Goal: Transaction & Acquisition: Book appointment/travel/reservation

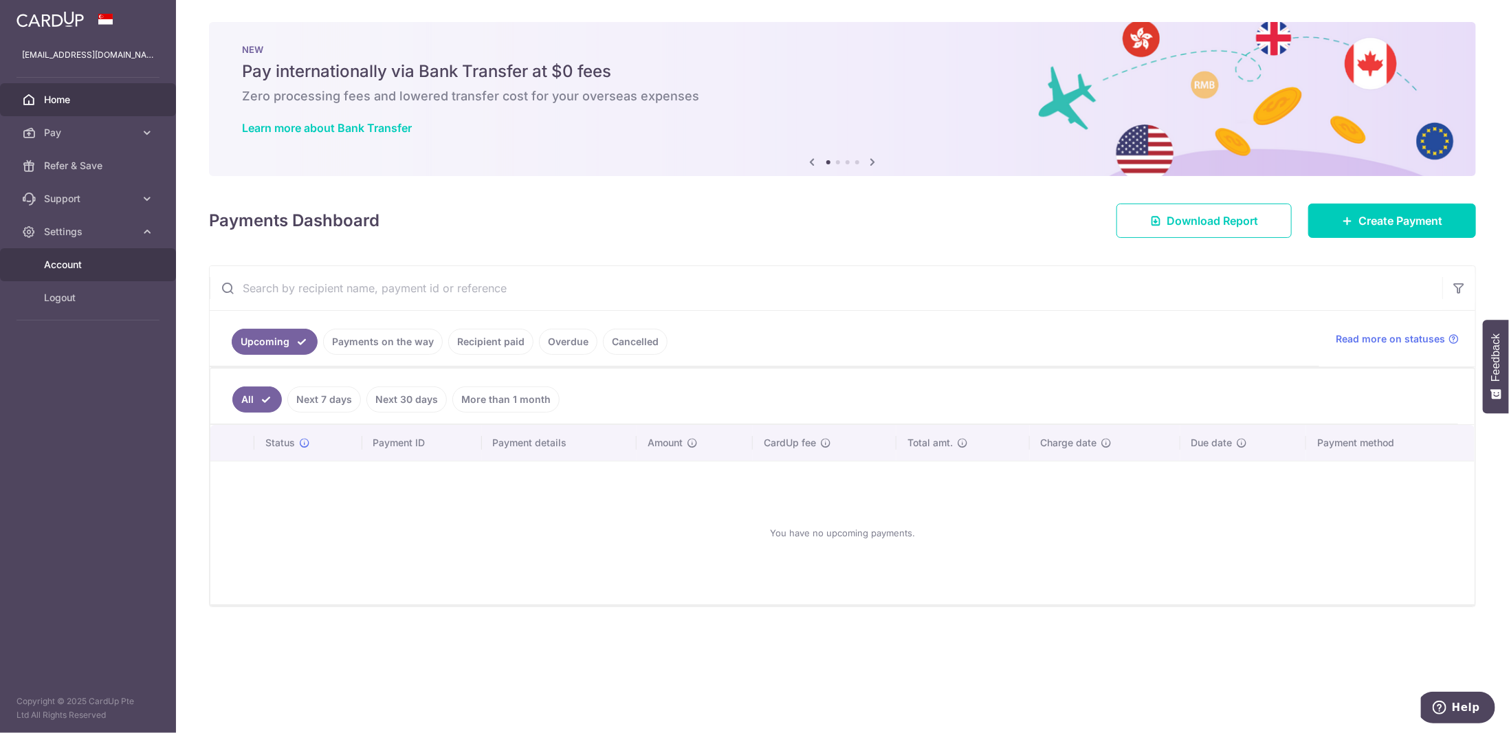
click at [72, 267] on span "Account" at bounding box center [89, 265] width 91 height 14
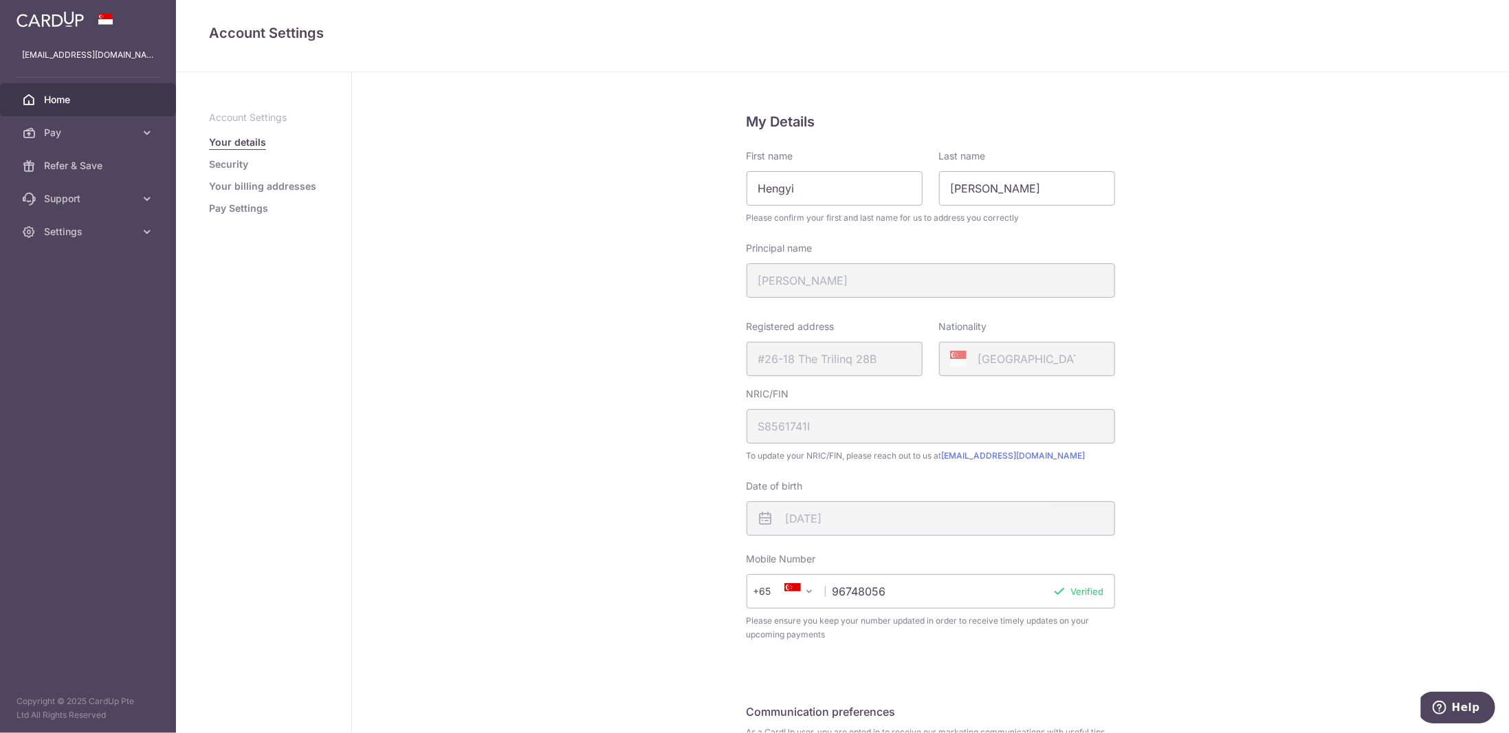
click at [83, 97] on span "Home" at bounding box center [89, 100] width 91 height 14
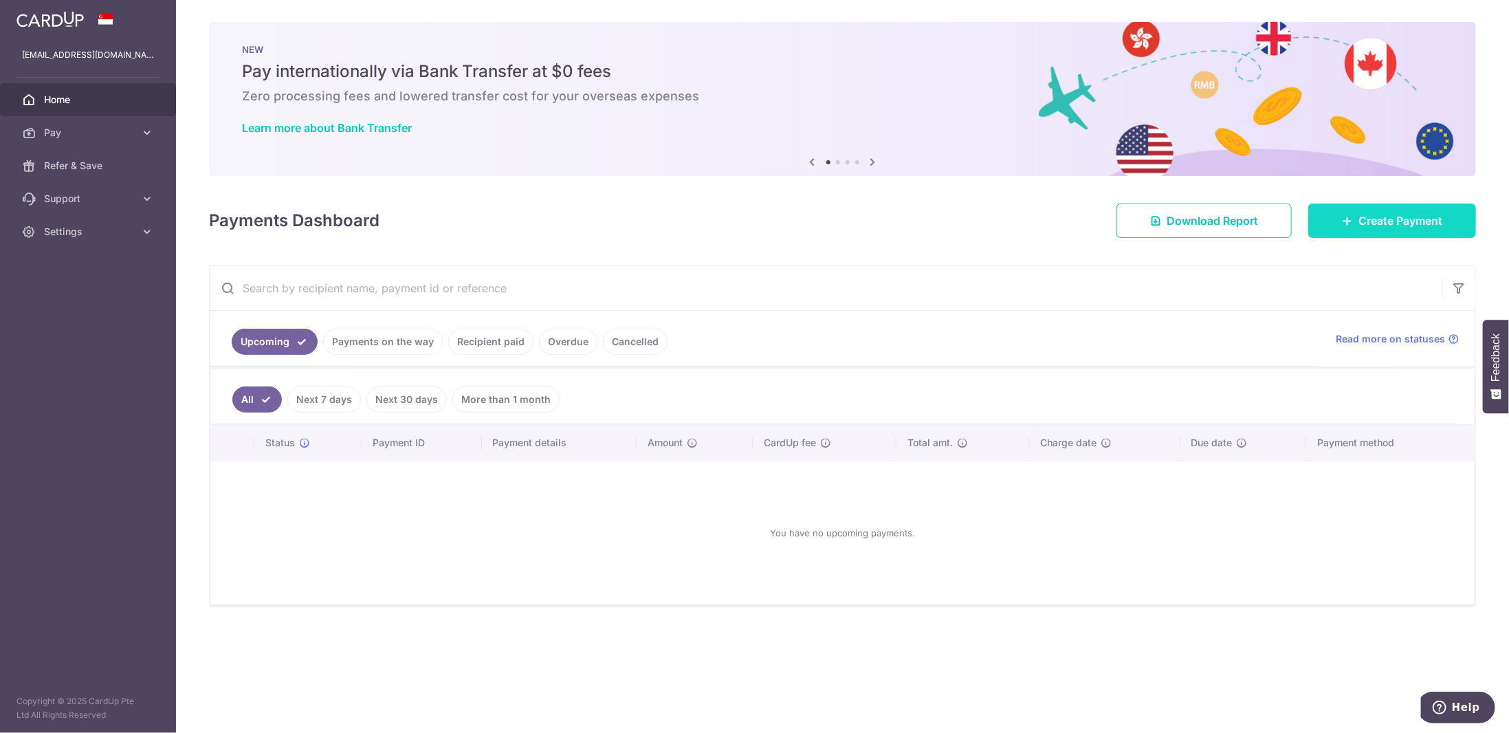
click at [1370, 229] on link "Create Payment" at bounding box center [1392, 221] width 168 height 34
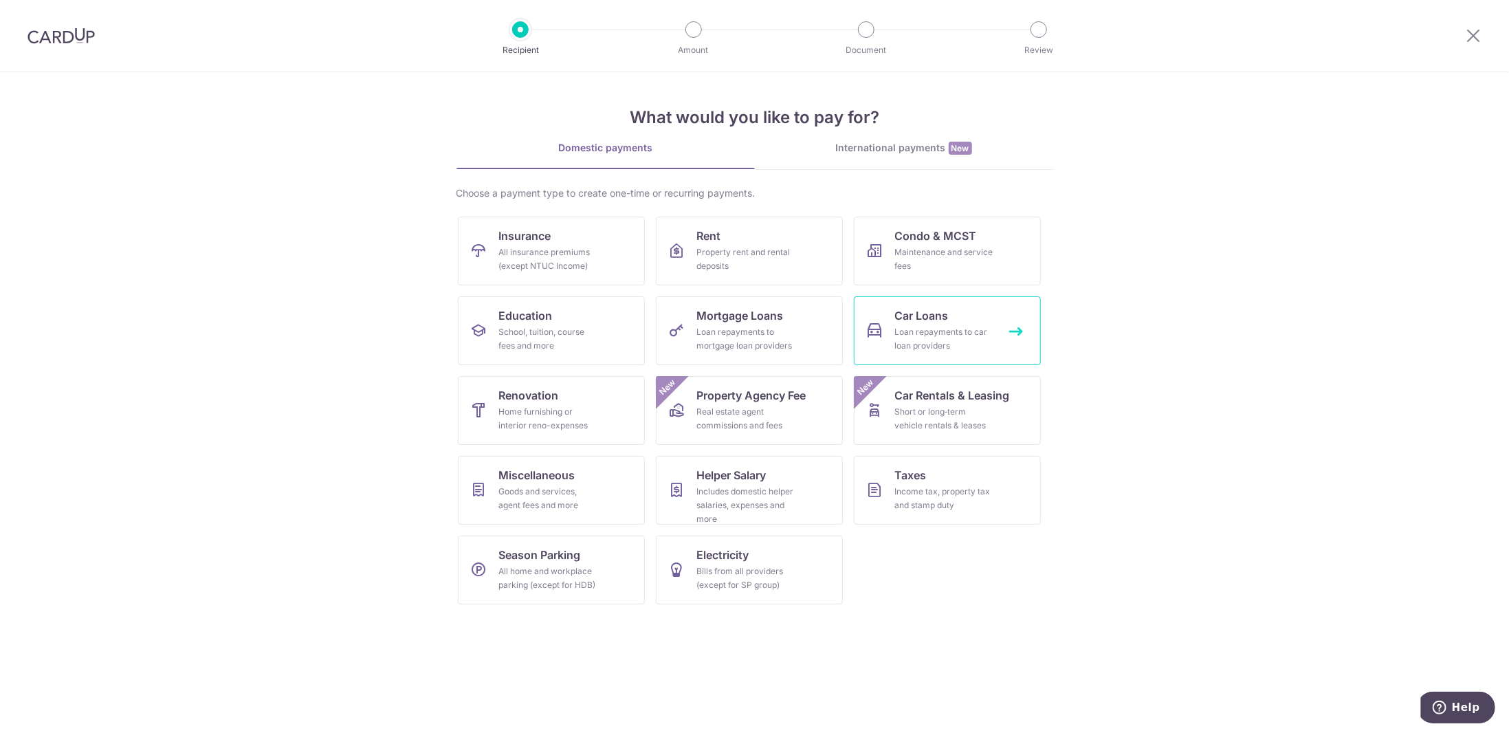
click at [941, 336] on div "Loan repayments to car loan providers" at bounding box center [944, 339] width 99 height 28
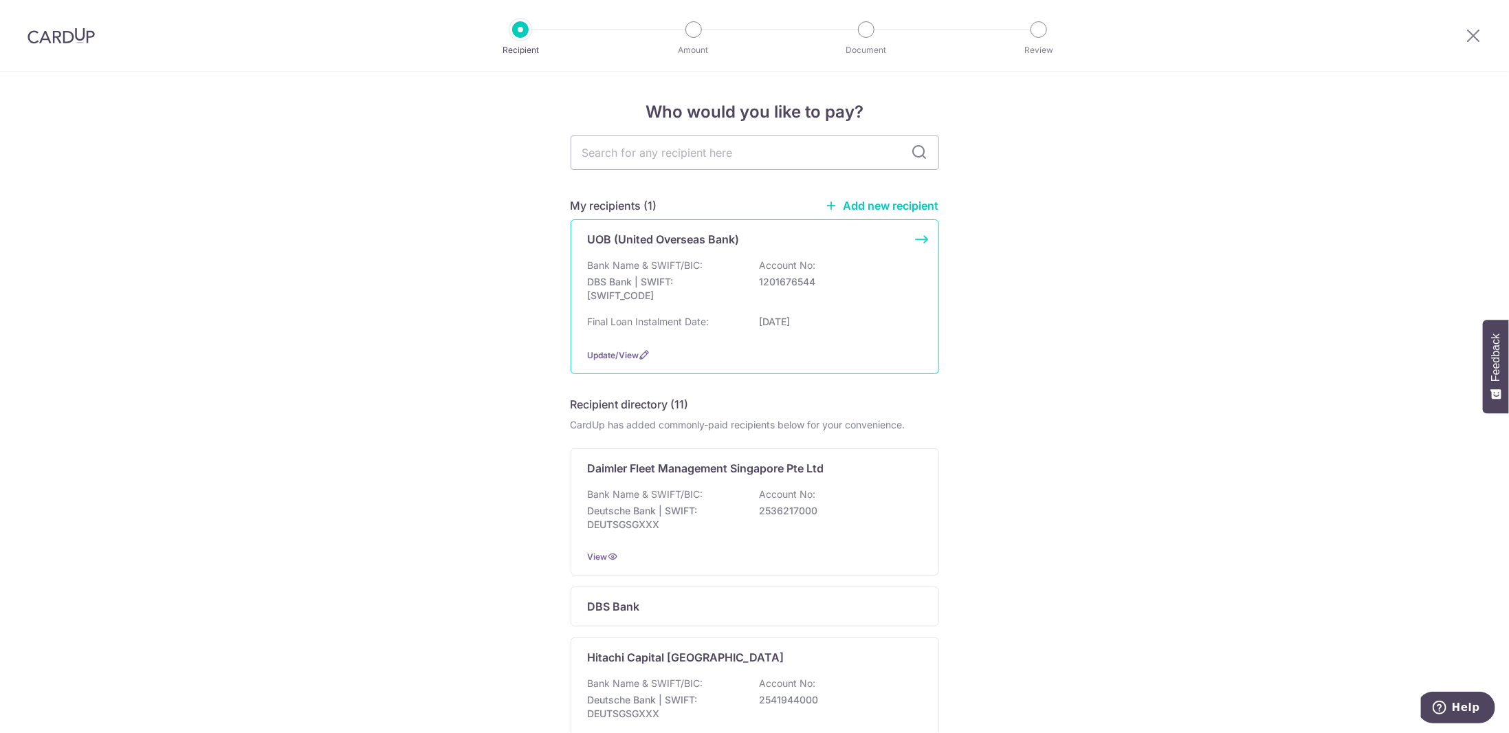
click at [650, 296] on p "DBS Bank | SWIFT: DBSSSGSGXXX" at bounding box center [665, 289] width 154 height 28
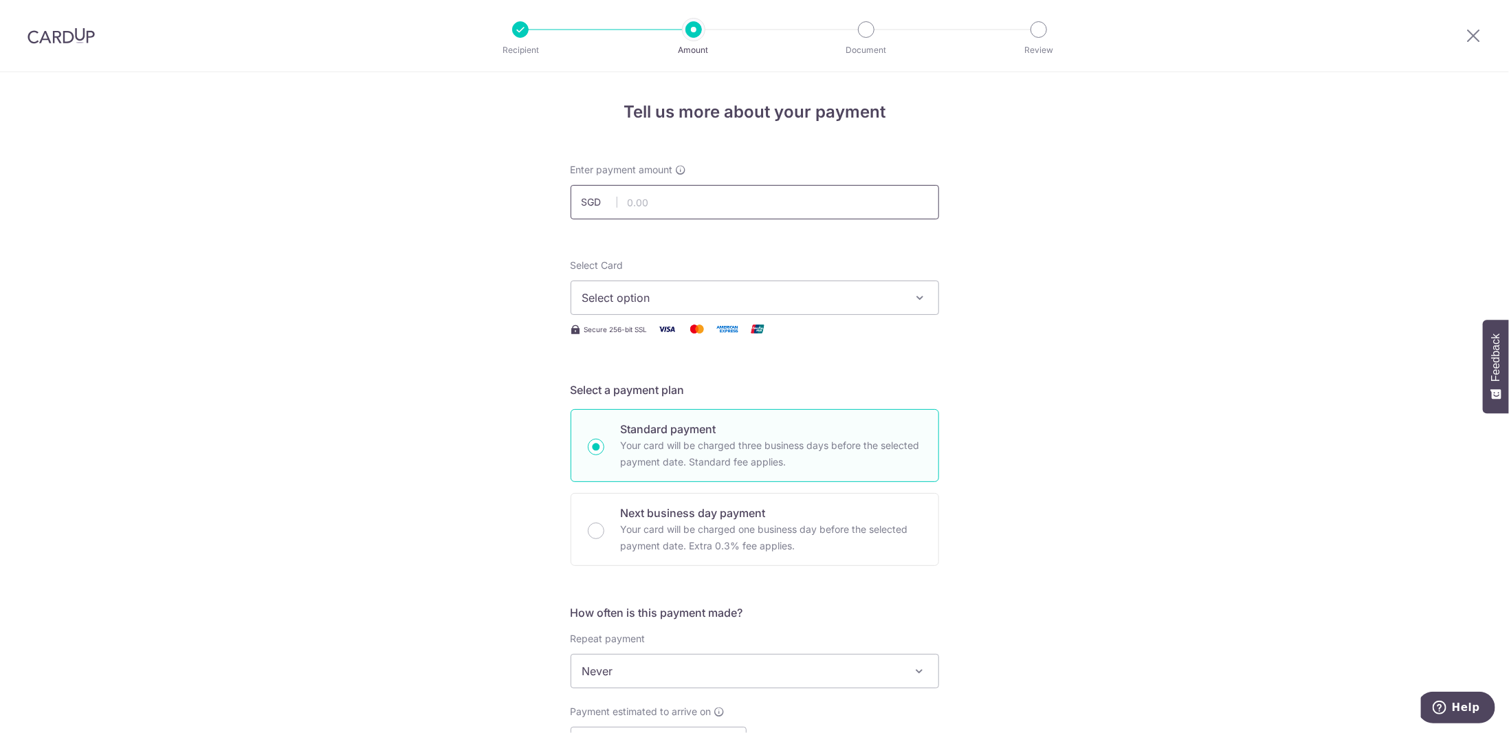
click at [690, 210] on input "text" at bounding box center [755, 202] width 369 height 34
type input "1,031.00"
click at [597, 299] on span "Select option" at bounding box center [742, 297] width 320 height 17
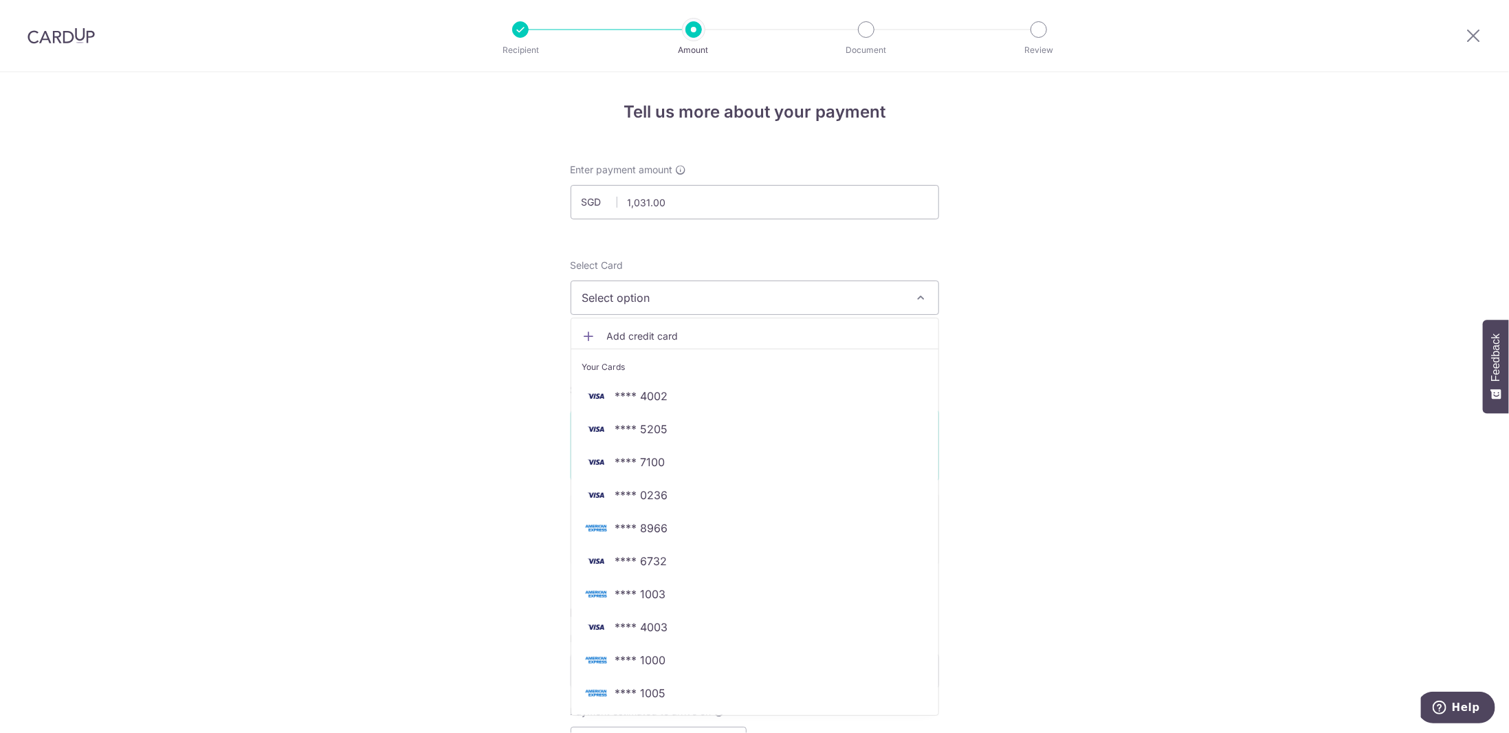
click at [661, 336] on span "Add credit card" at bounding box center [767, 336] width 320 height 14
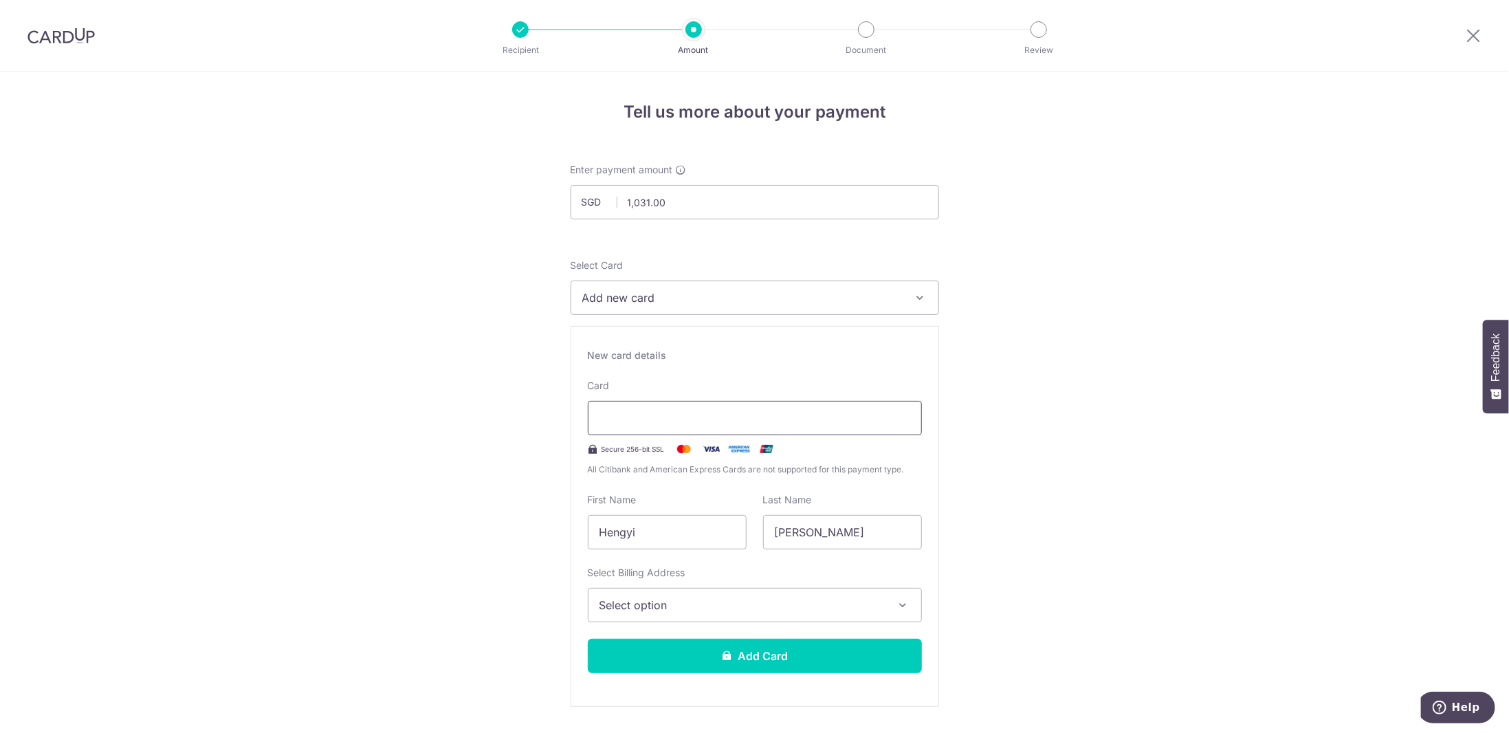
drag, startPoint x: 658, startPoint y: 437, endPoint x: 659, endPoint y: 429, distance: 8.4
click at [658, 437] on div "Card Secure 256-bit SSL All Citibank and American Express Cards are not support…" at bounding box center [755, 428] width 334 height 98
click at [660, 426] on div at bounding box center [755, 418] width 334 height 34
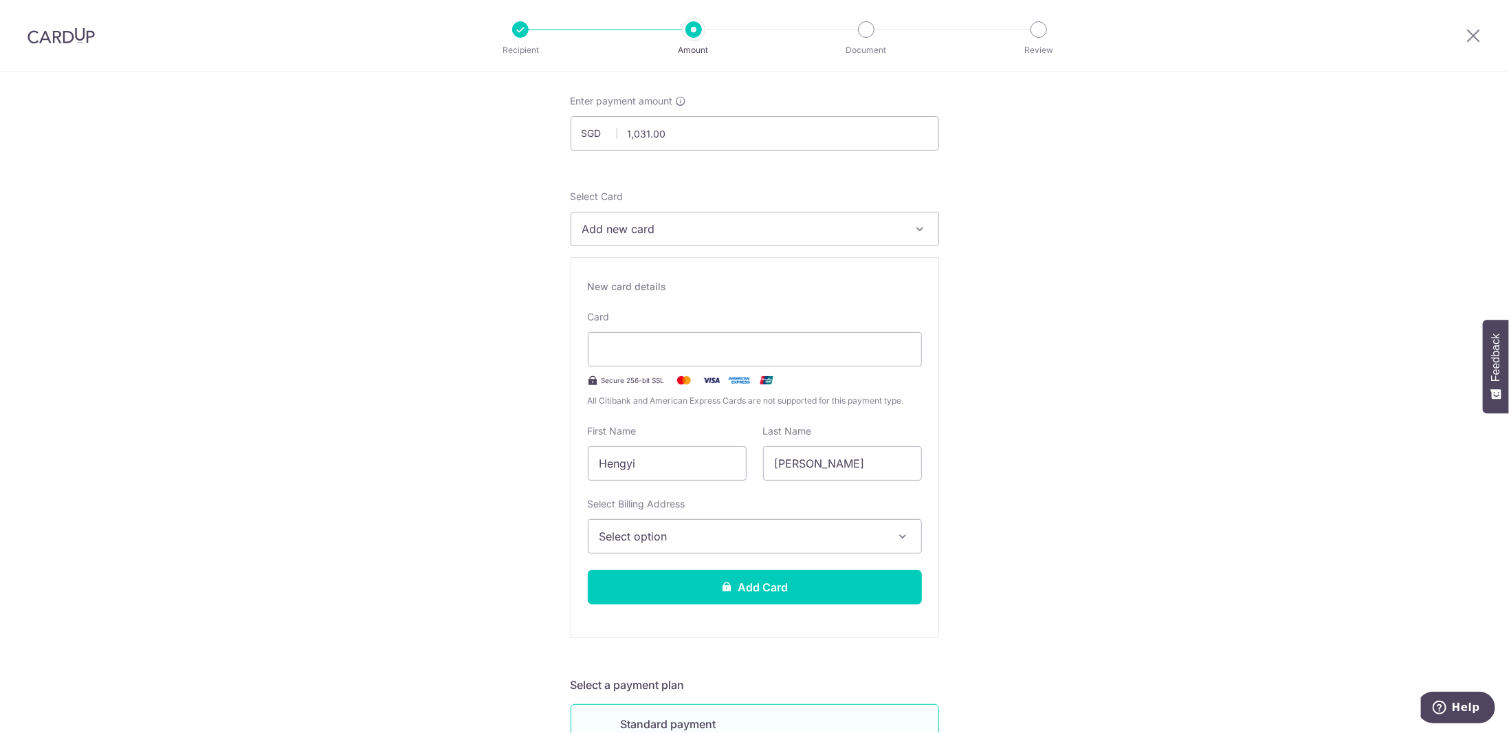
click at [759, 542] on span "Select option" at bounding box center [743, 536] width 286 height 17
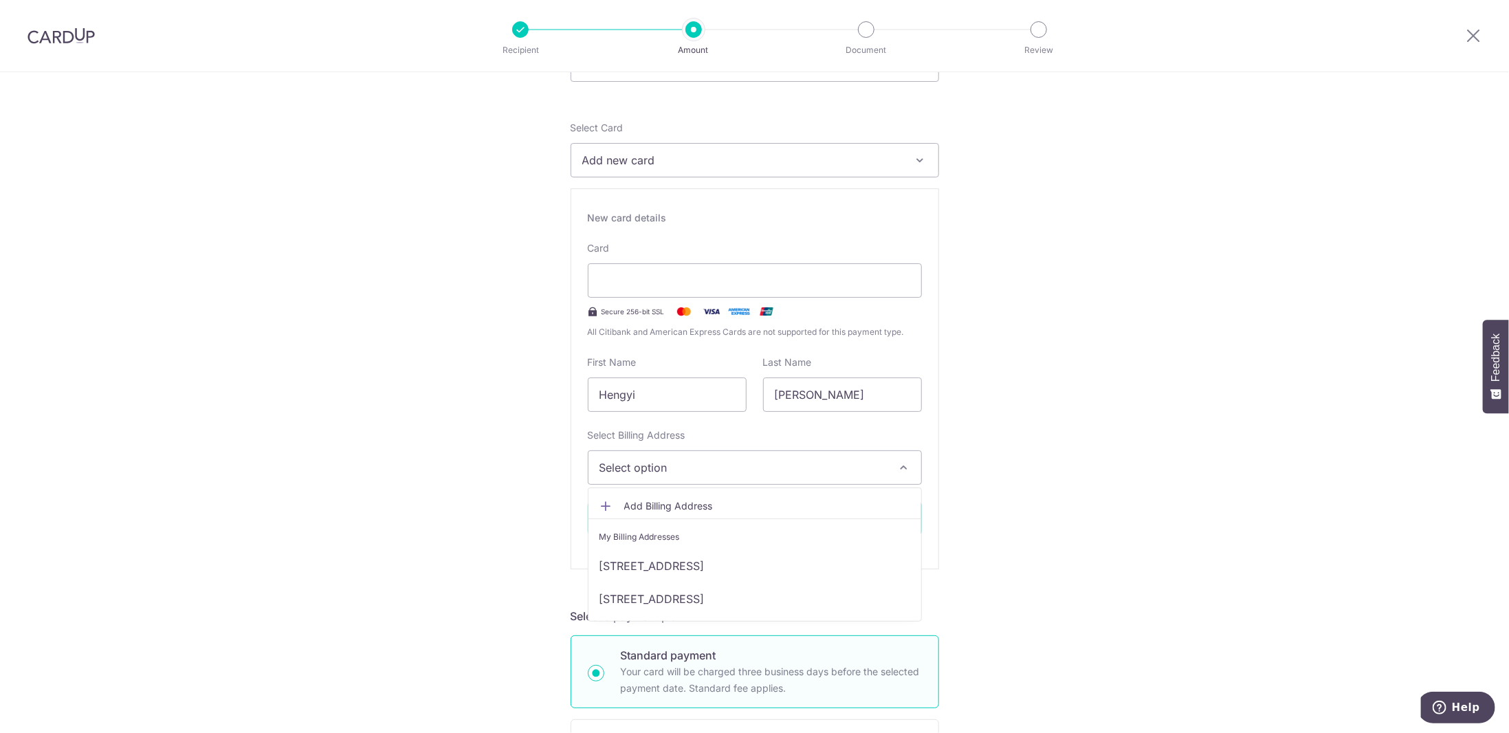
scroll to position [206, 0]
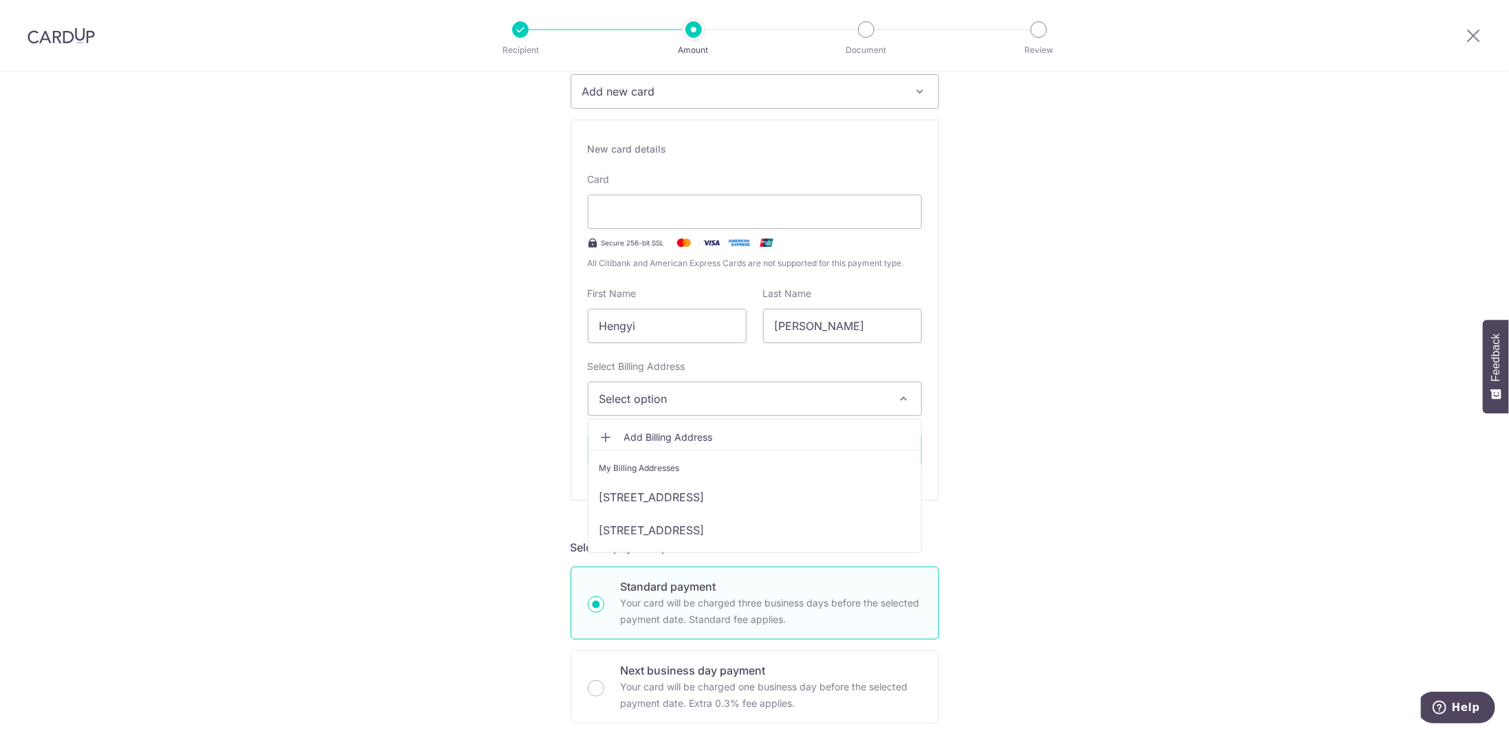
click at [661, 443] on link "Add Billing Address" at bounding box center [755, 437] width 333 height 25
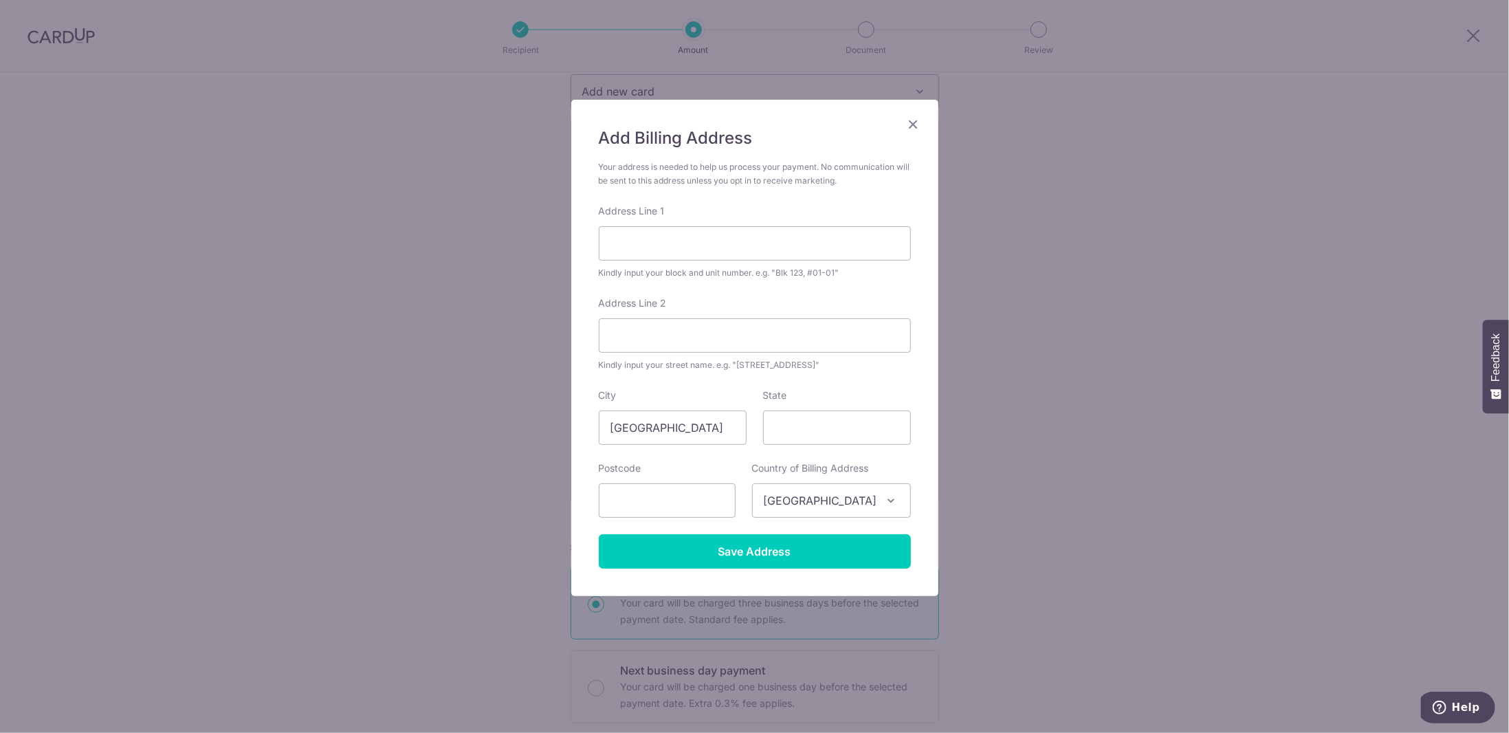
click at [919, 120] on icon "Close" at bounding box center [914, 124] width 17 height 17
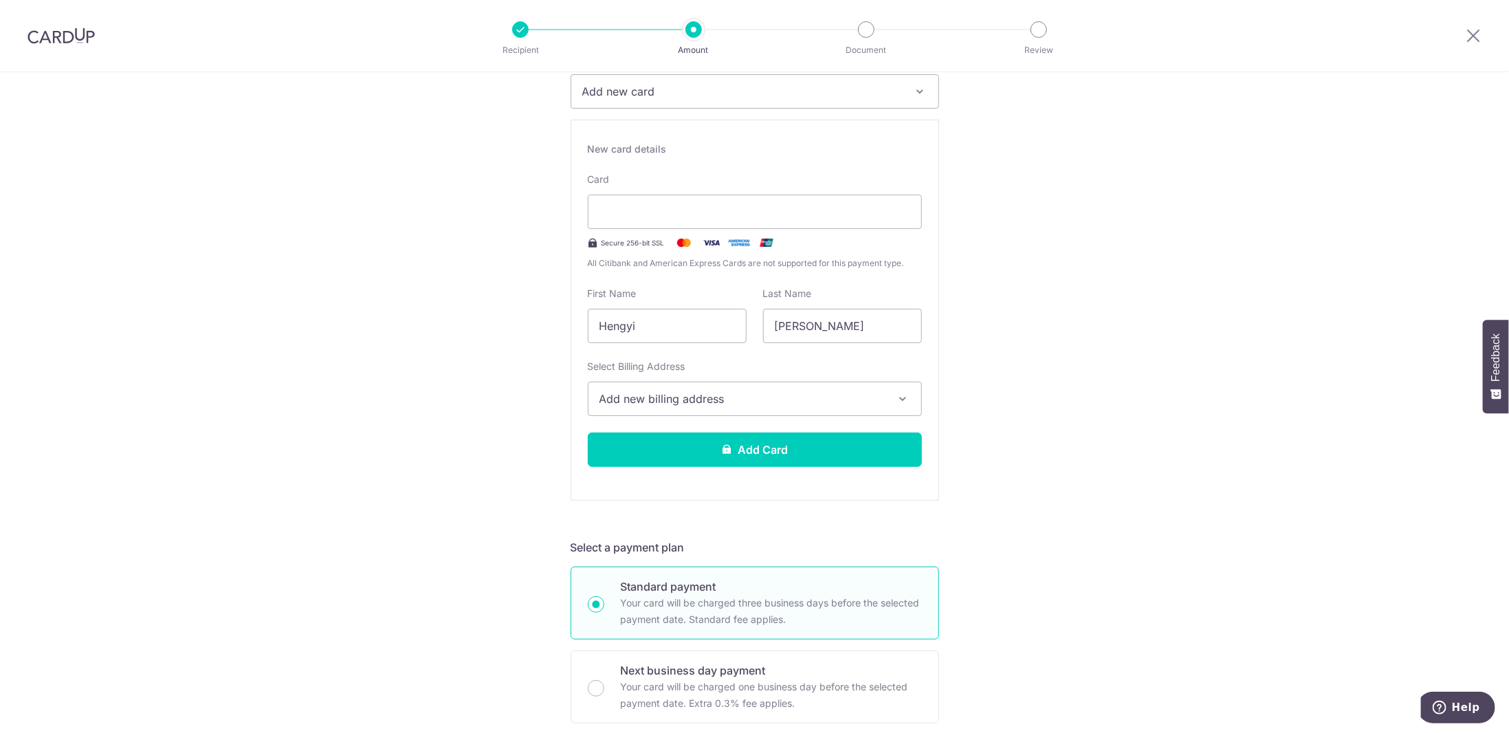
click at [683, 394] on span "Add new billing address" at bounding box center [743, 399] width 286 height 17
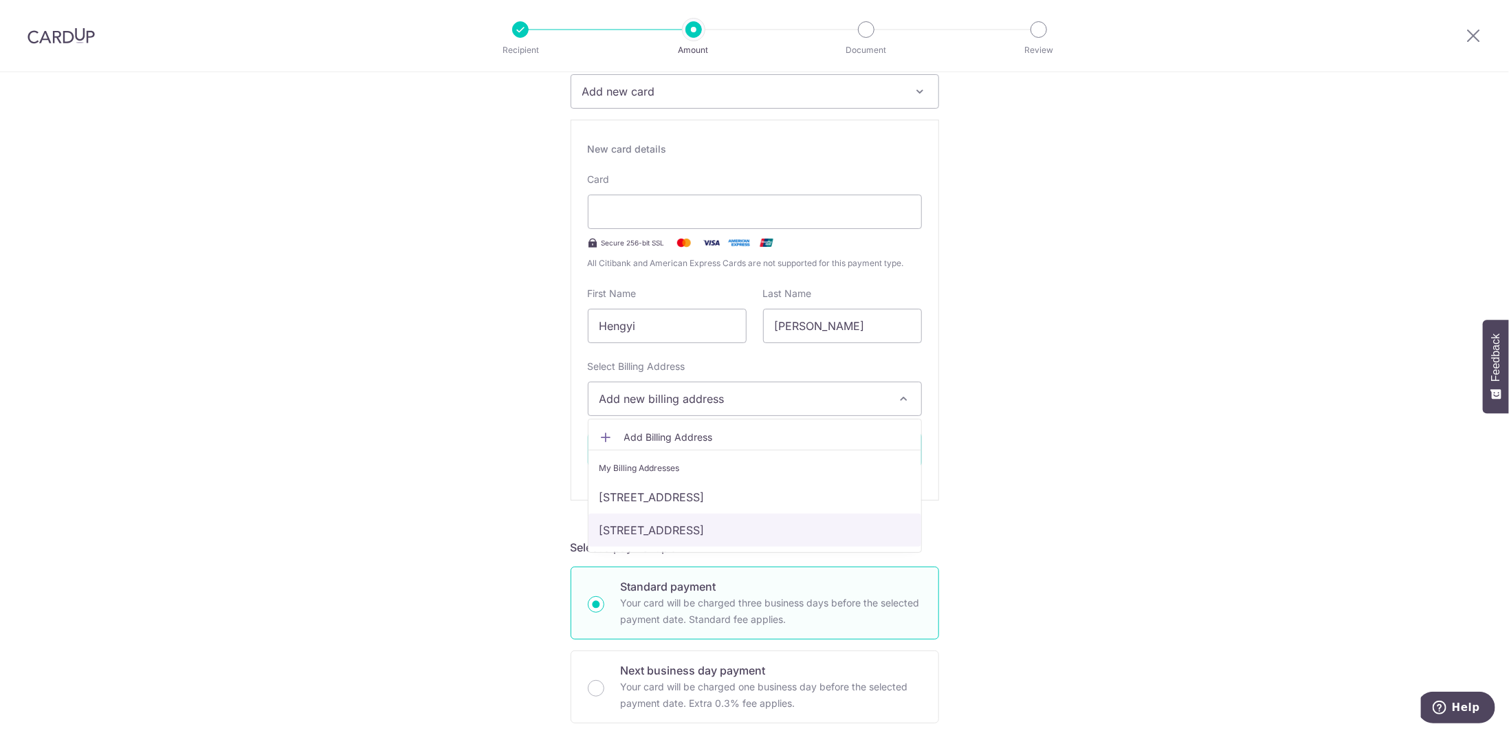
click at [677, 523] on link "[STREET_ADDRESS]" at bounding box center [755, 530] width 333 height 33
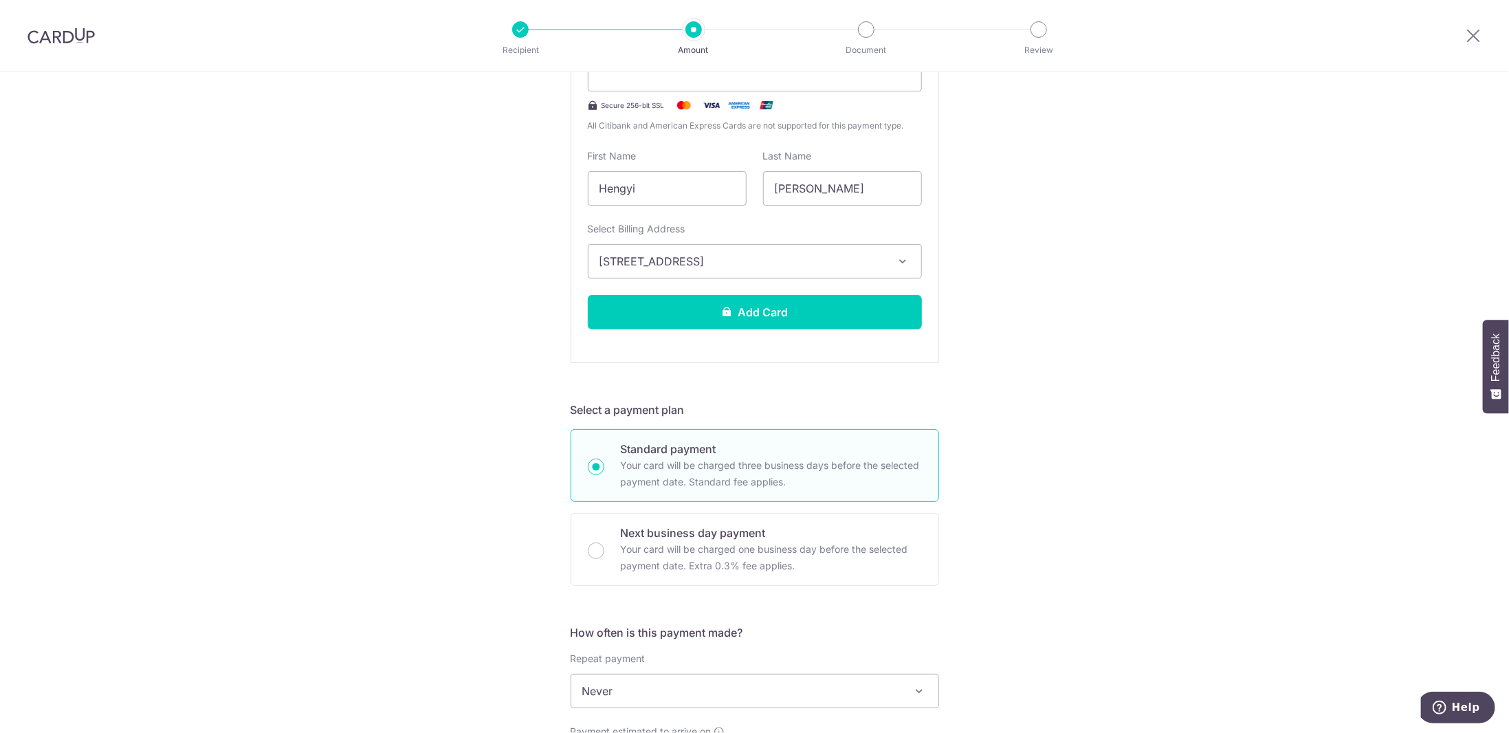
scroll to position [481, 0]
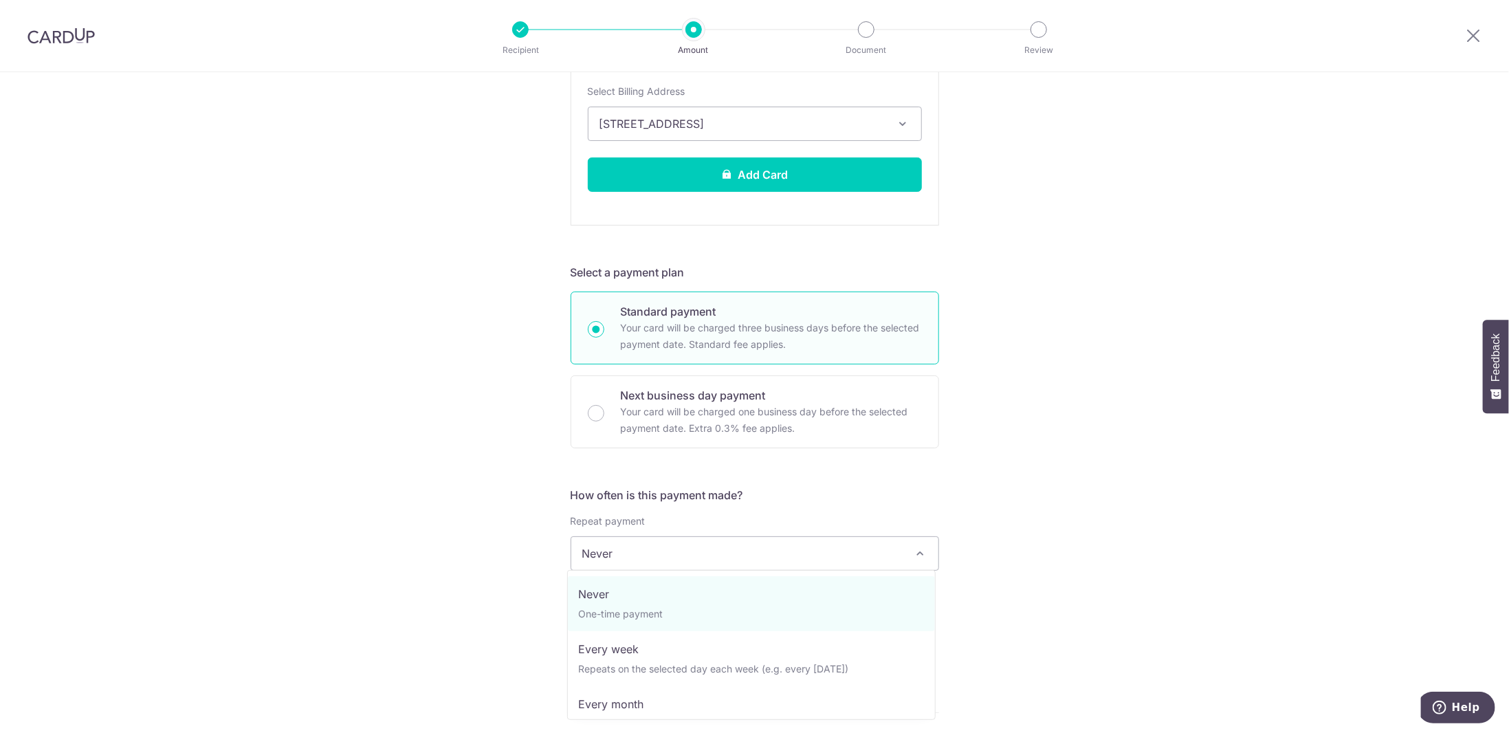
click at [701, 550] on span "Never" at bounding box center [754, 553] width 367 height 33
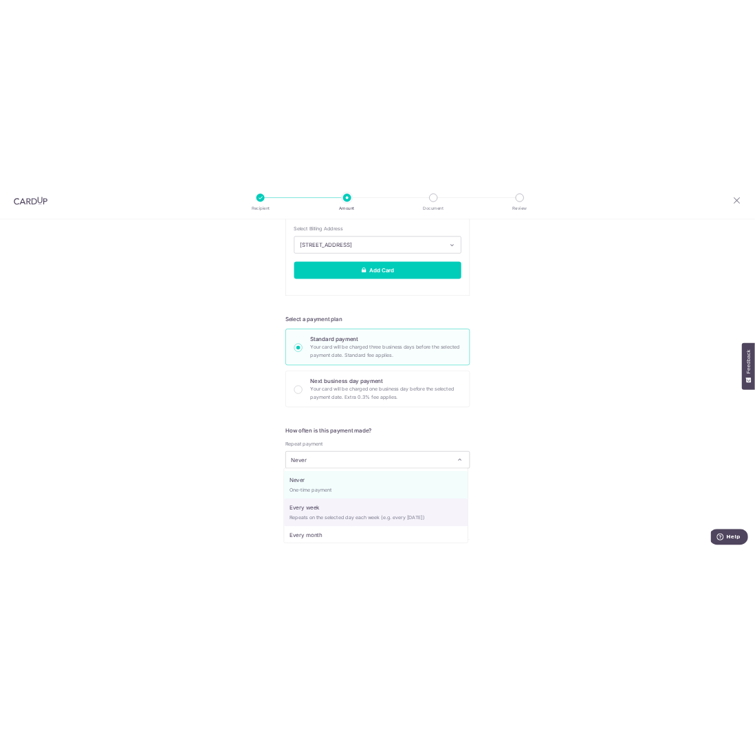
scroll to position [69, 0]
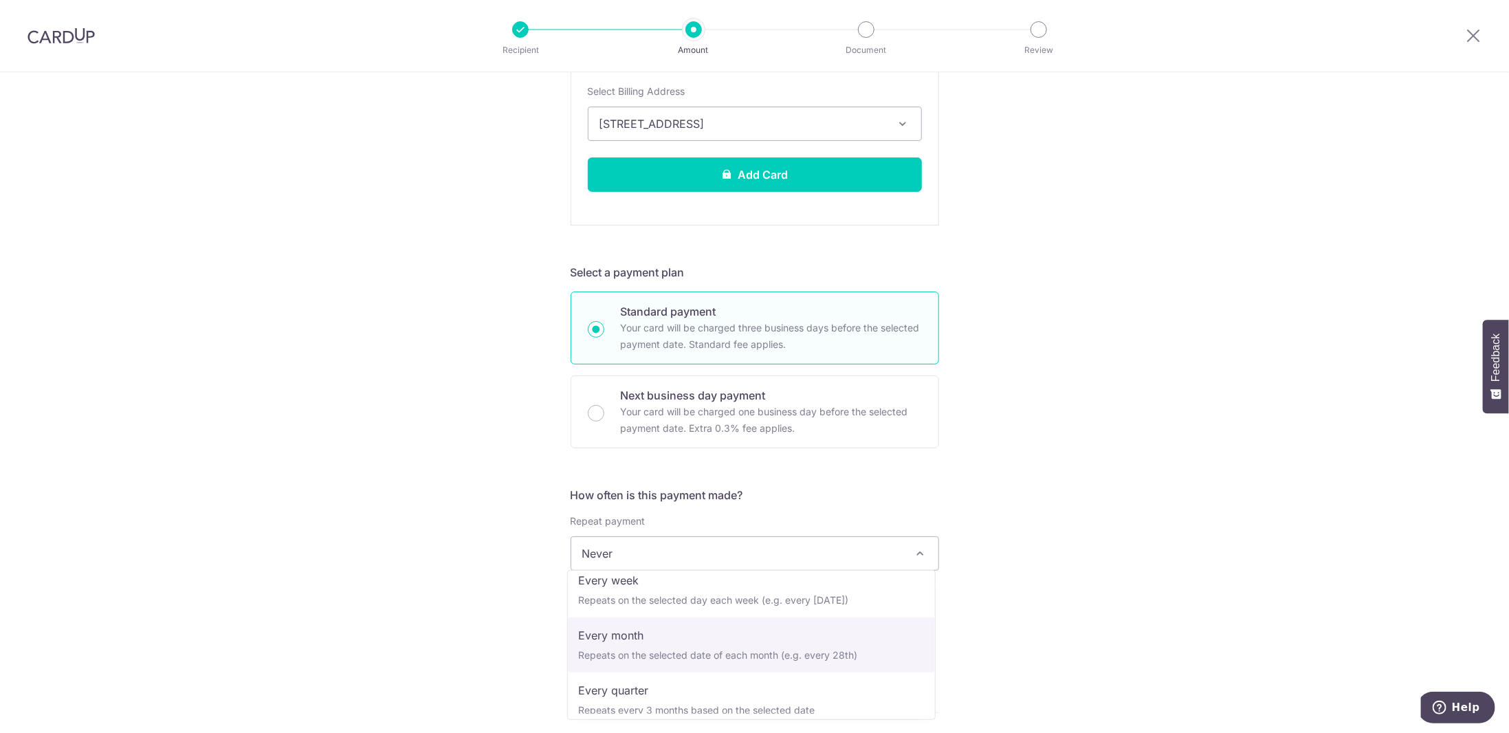
select select "3"
type input "[DATE]"
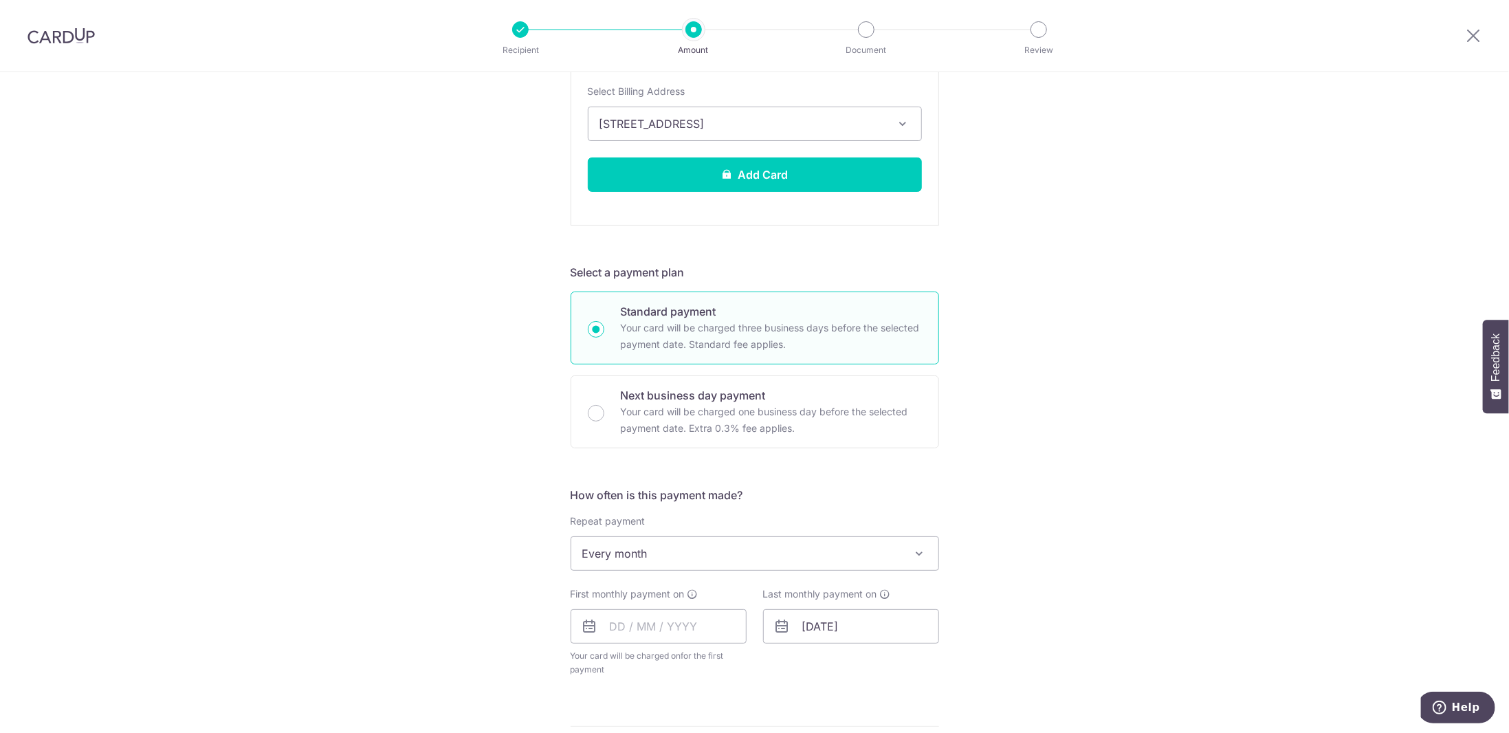
click at [307, 236] on div "Tell us more about your payment Enter payment amount SGD 1,031.00 1031.00 Selec…" at bounding box center [754, 401] width 1509 height 1621
click at [328, 298] on div "Tell us more about your payment Enter payment amount SGD 1,031.00 1031.00 Selec…" at bounding box center [754, 401] width 1509 height 1621
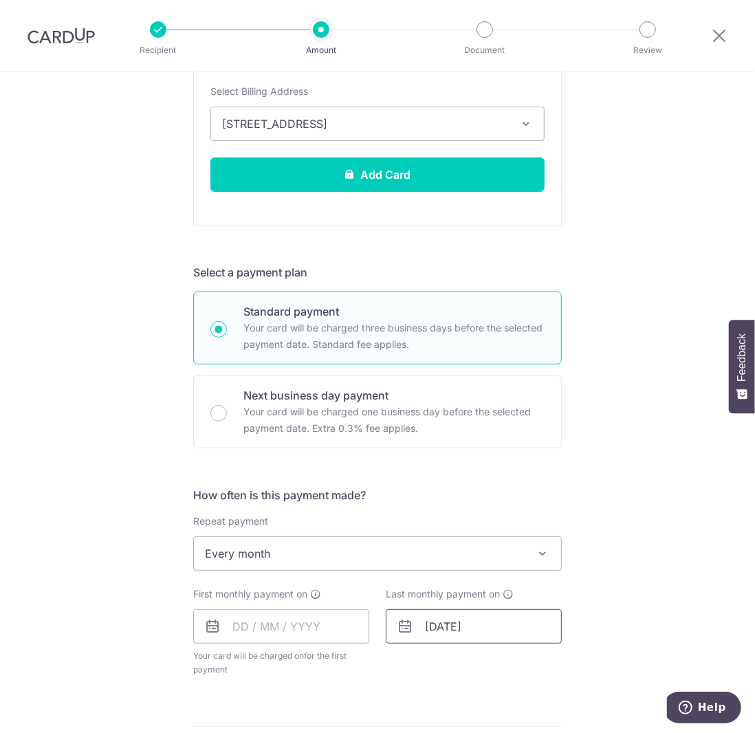
scroll to position [619, 0]
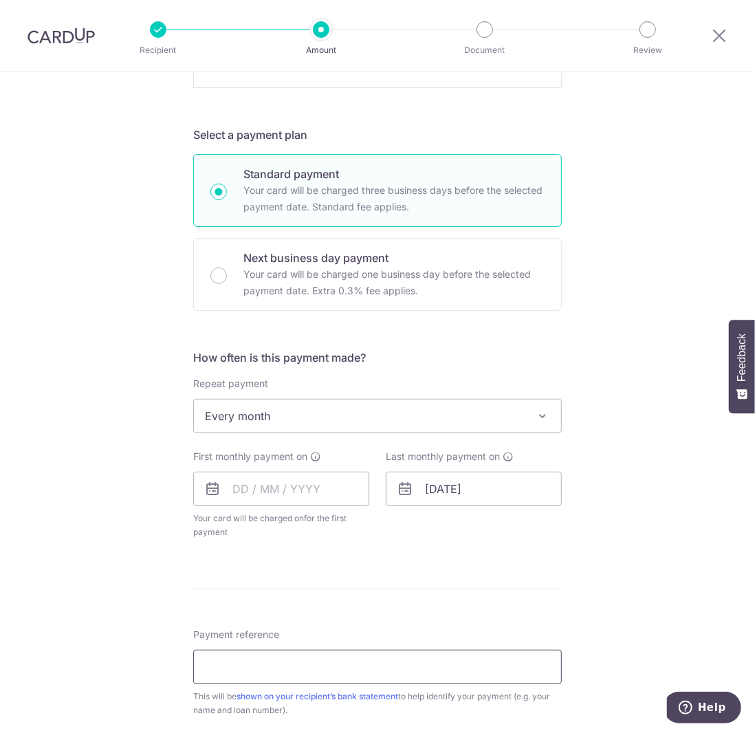
click at [306, 655] on input "Payment reference" at bounding box center [377, 667] width 369 height 34
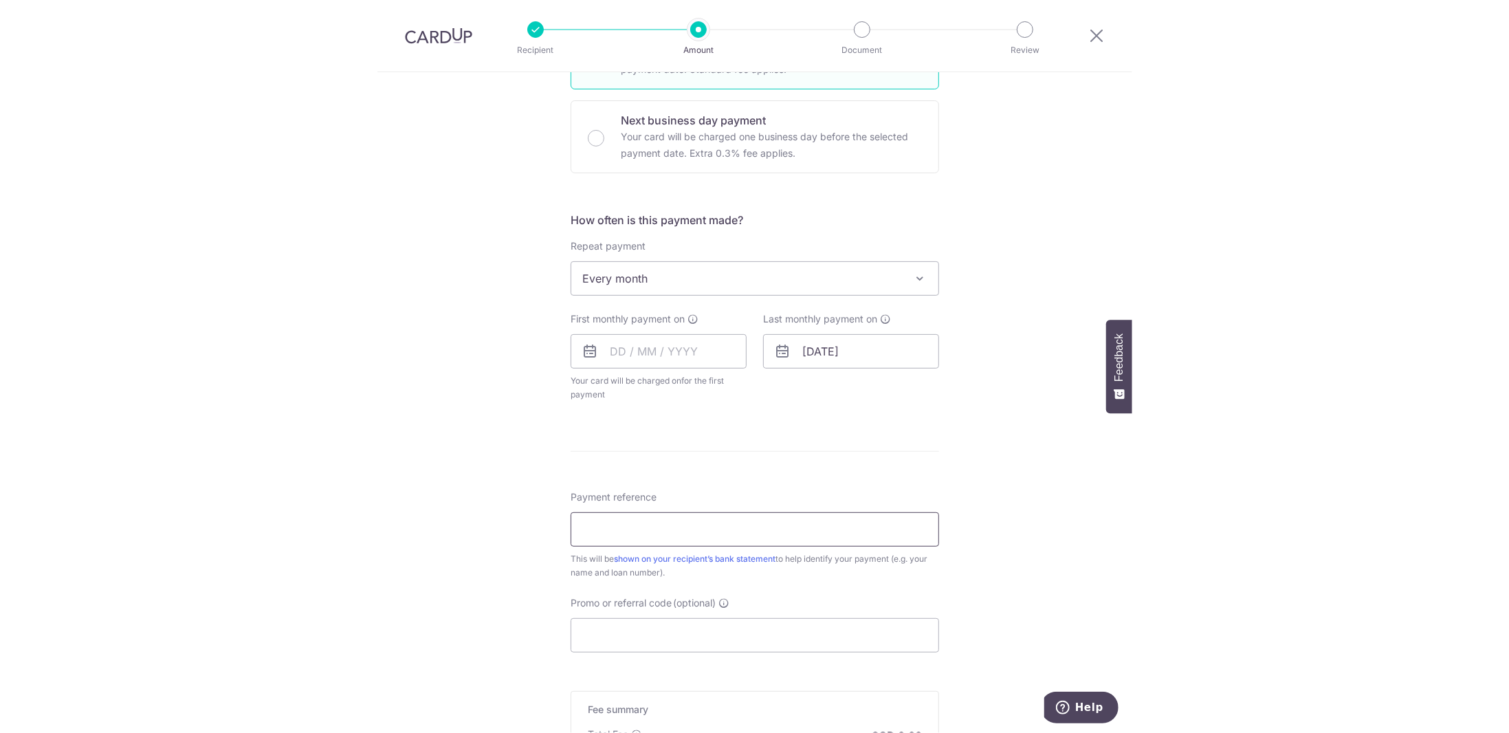
scroll to position [825, 0]
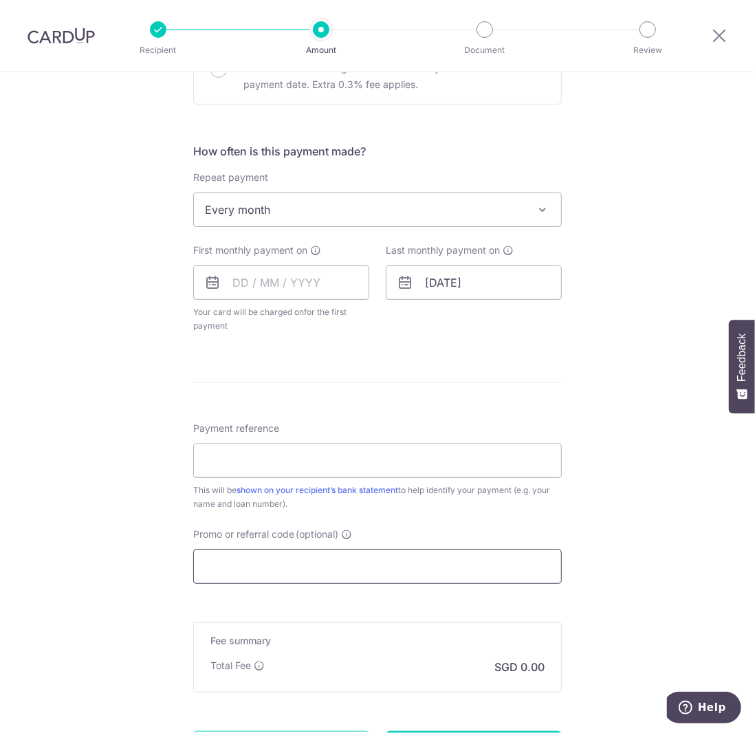
click at [330, 555] on input "Promo or referral code (optional)" at bounding box center [377, 566] width 369 height 34
paste input "REC185"
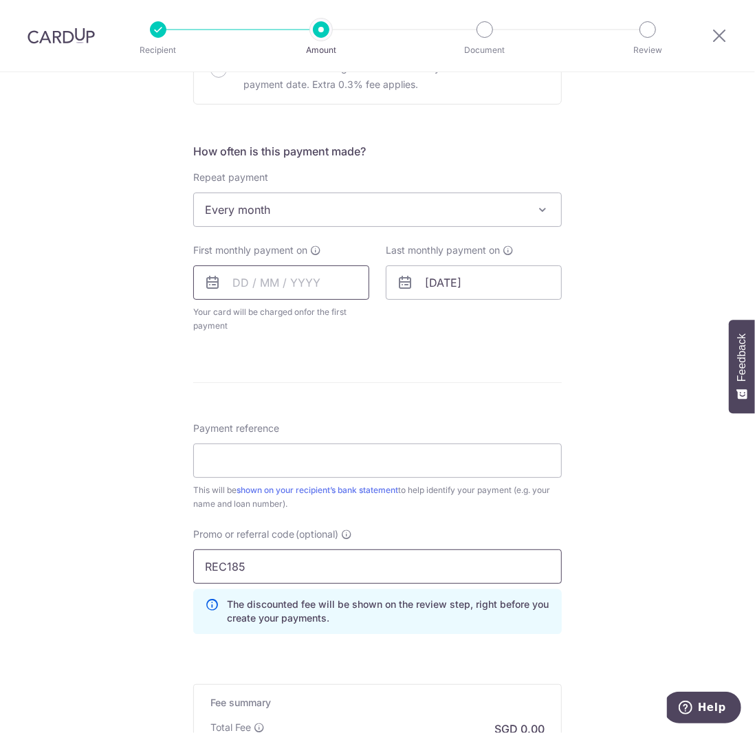
type input "REC185"
click at [267, 289] on input "text" at bounding box center [281, 282] width 176 height 34
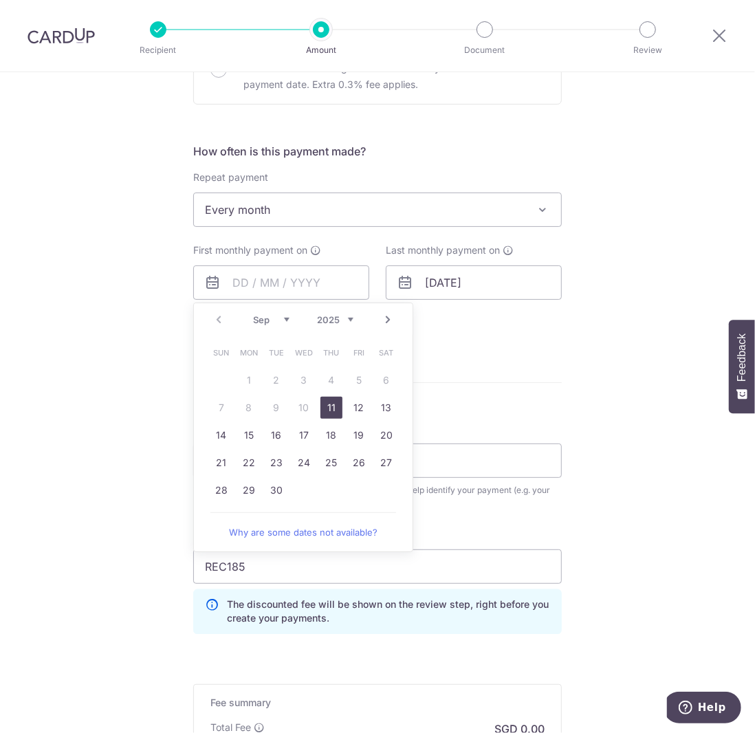
click at [327, 407] on link "11" at bounding box center [331, 408] width 22 height 22
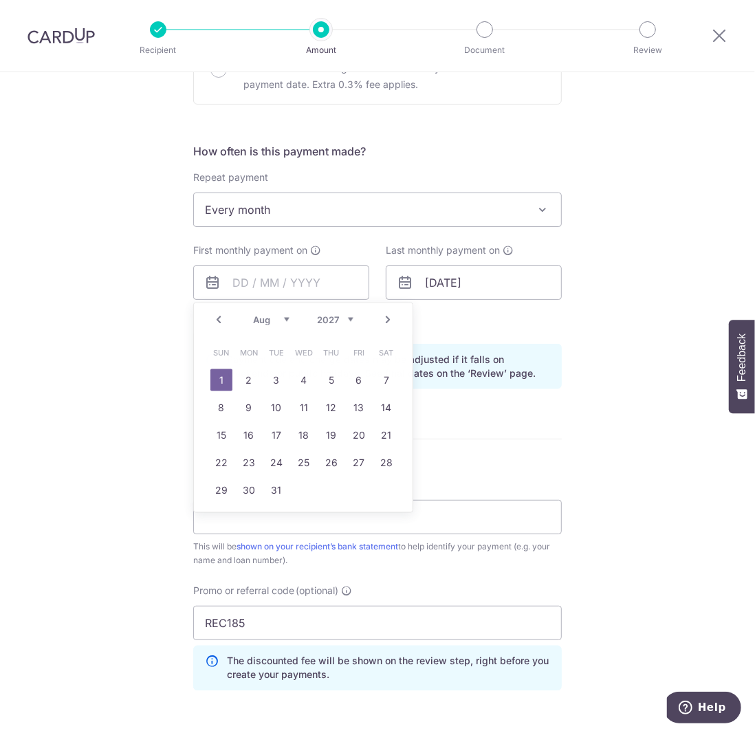
type input "[DATE]"
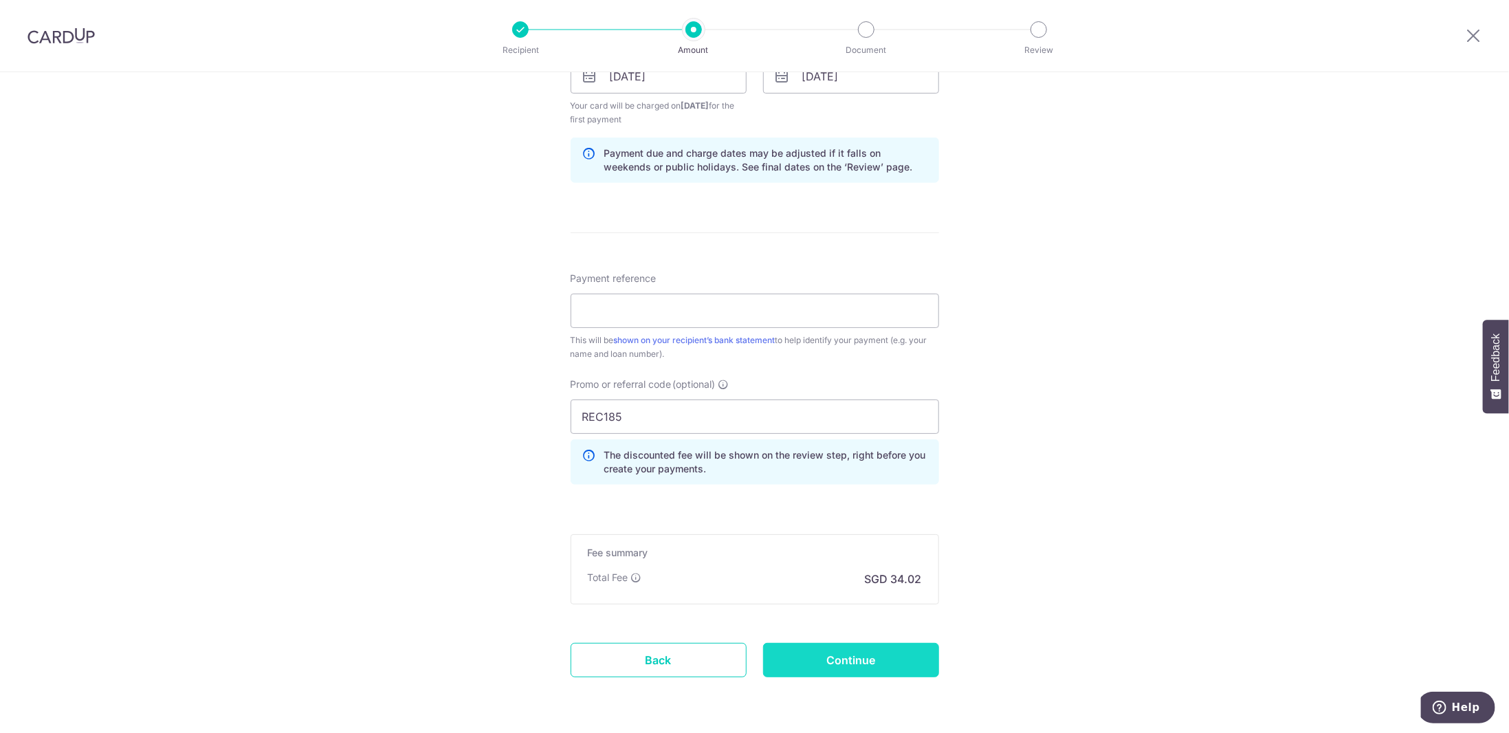
scroll to position [1073, 0]
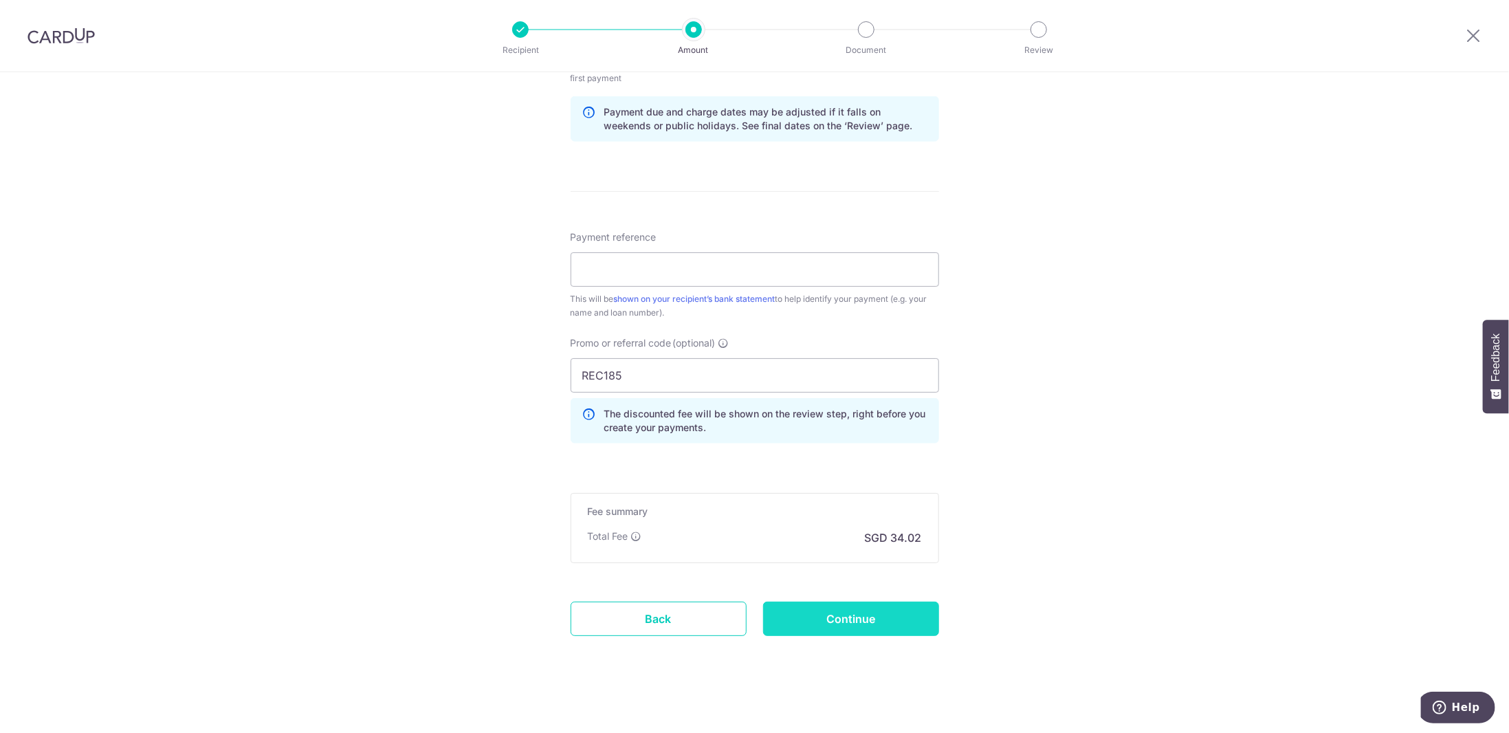
click at [879, 603] on input "Continue" at bounding box center [851, 619] width 176 height 34
type input "Create Schedule"
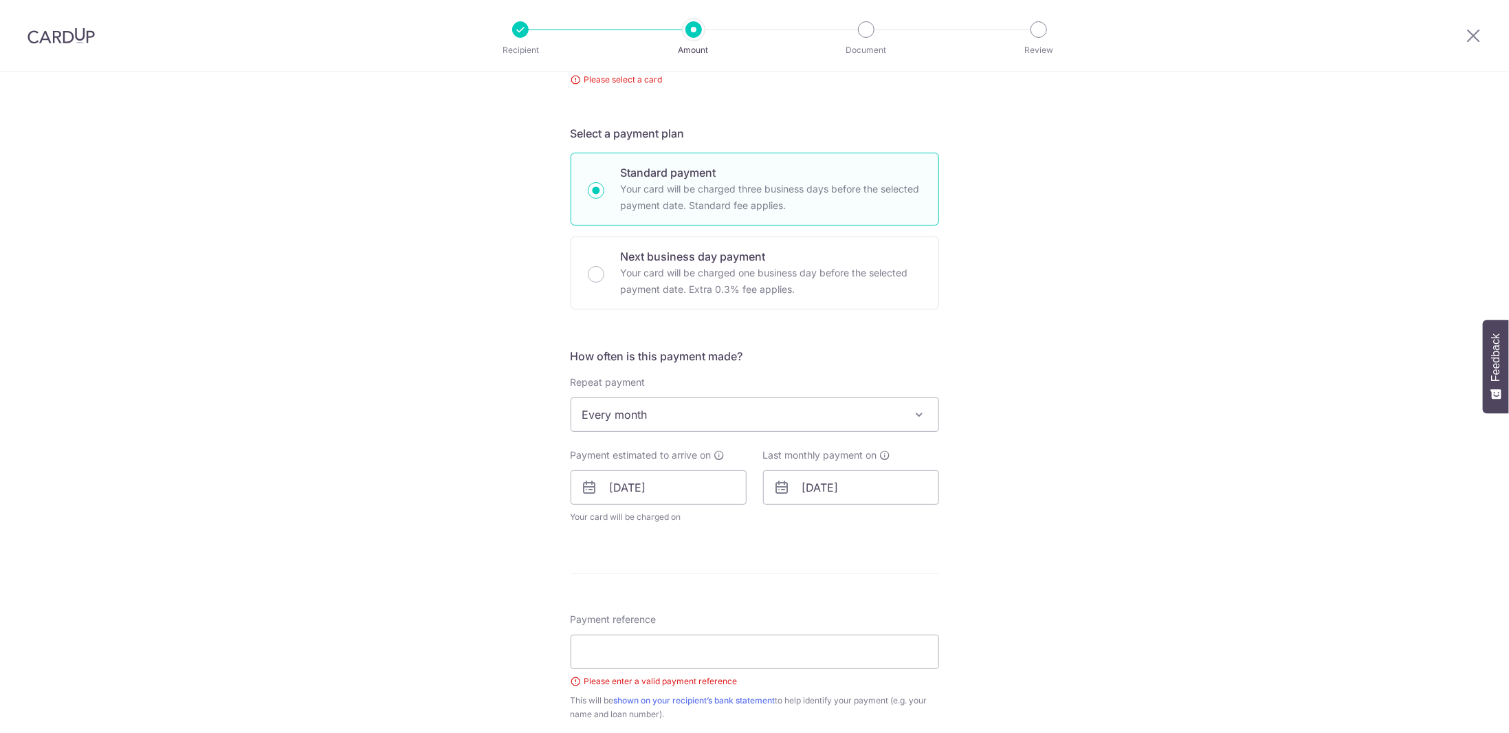
scroll to position [408, 0]
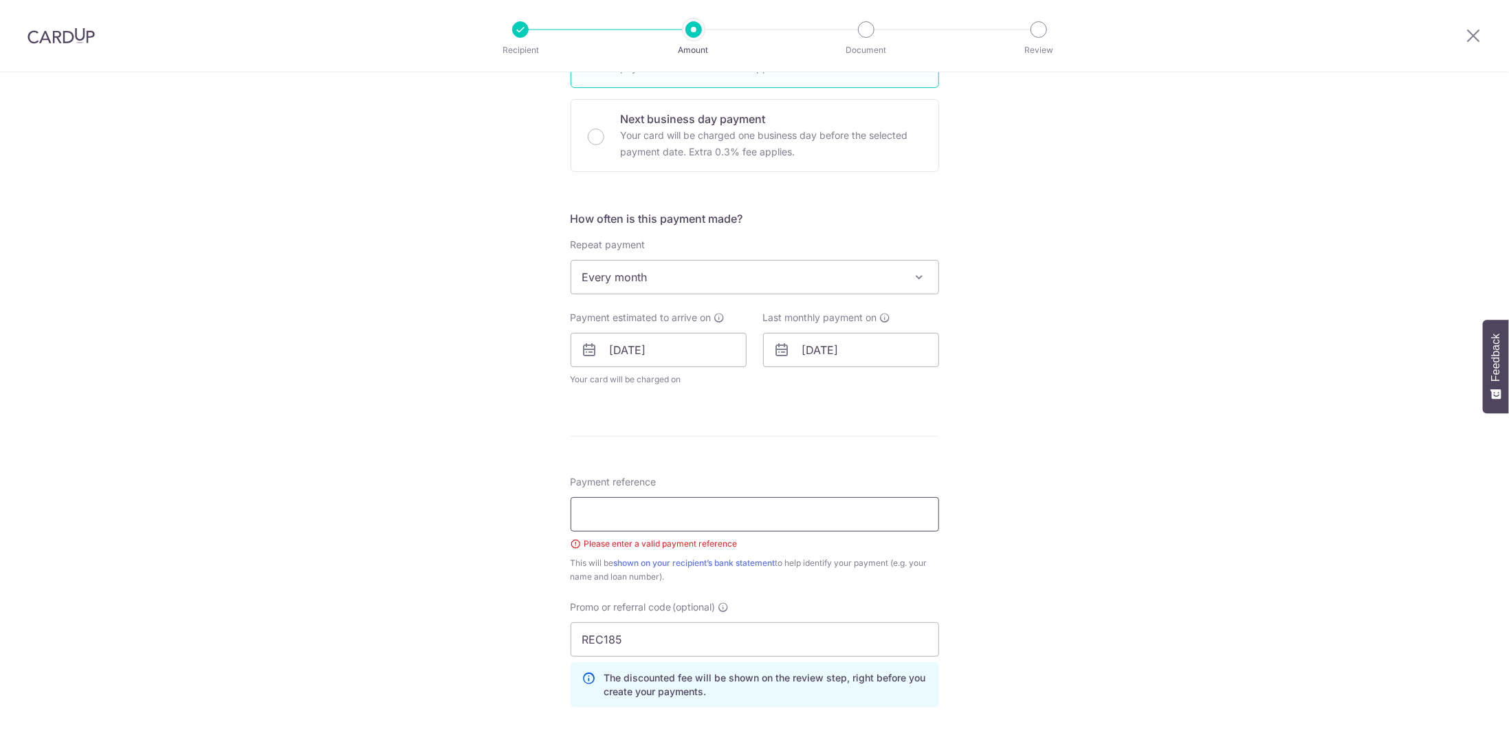
click at [705, 512] on input "Payment reference" at bounding box center [755, 514] width 369 height 34
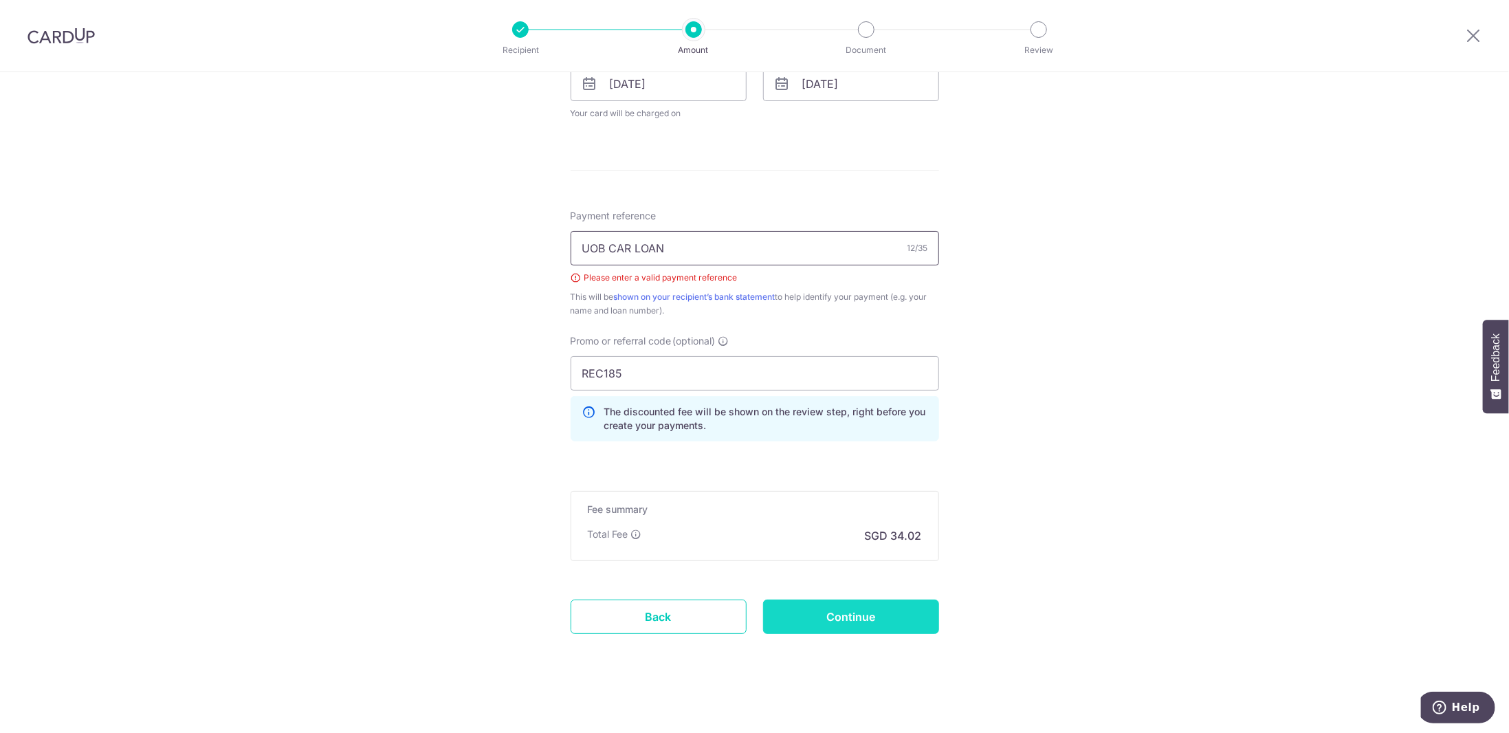
type input "UOB CAR LOAN"
click at [892, 612] on input "Continue" at bounding box center [851, 617] width 176 height 34
type input "Create Schedule"
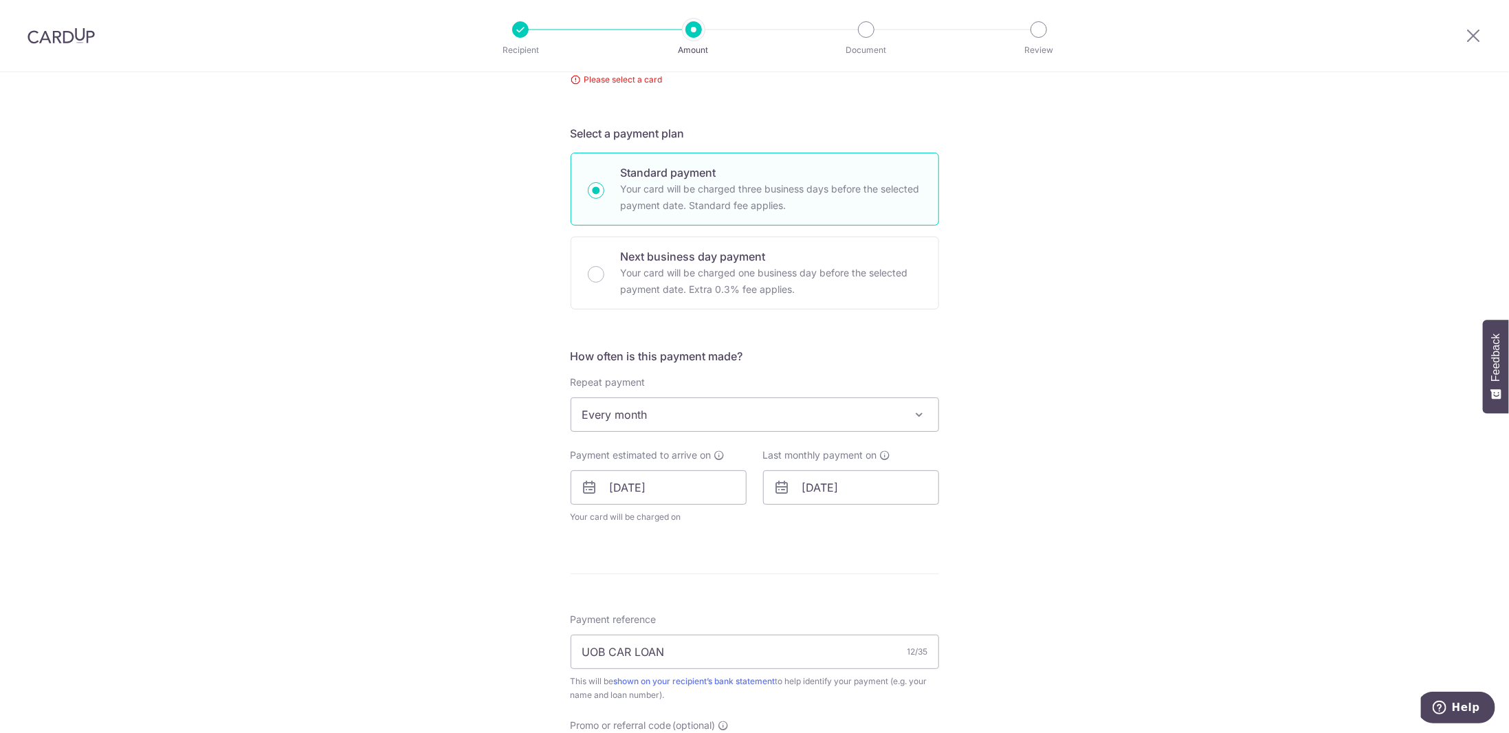
scroll to position [64, 0]
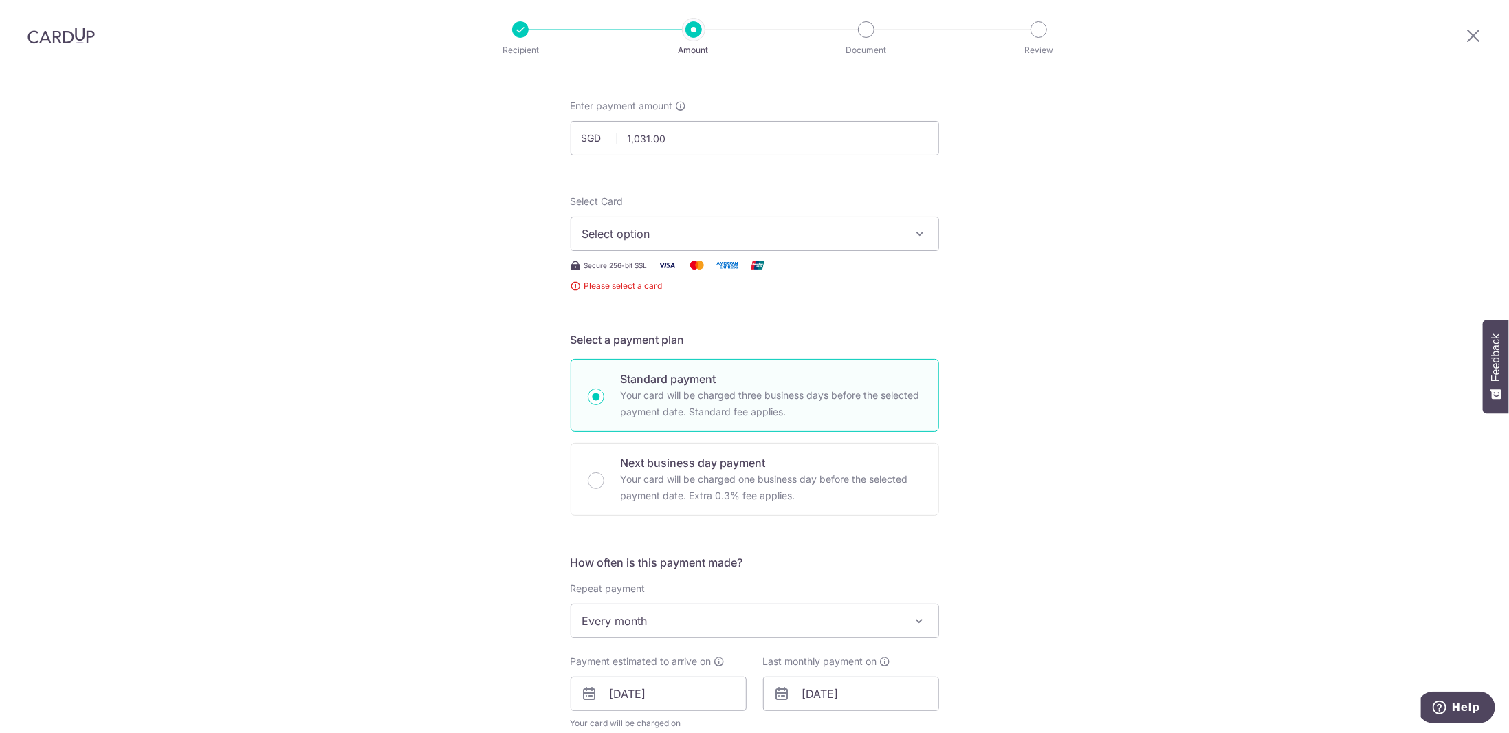
click at [759, 237] on span "Select option" at bounding box center [742, 234] width 320 height 17
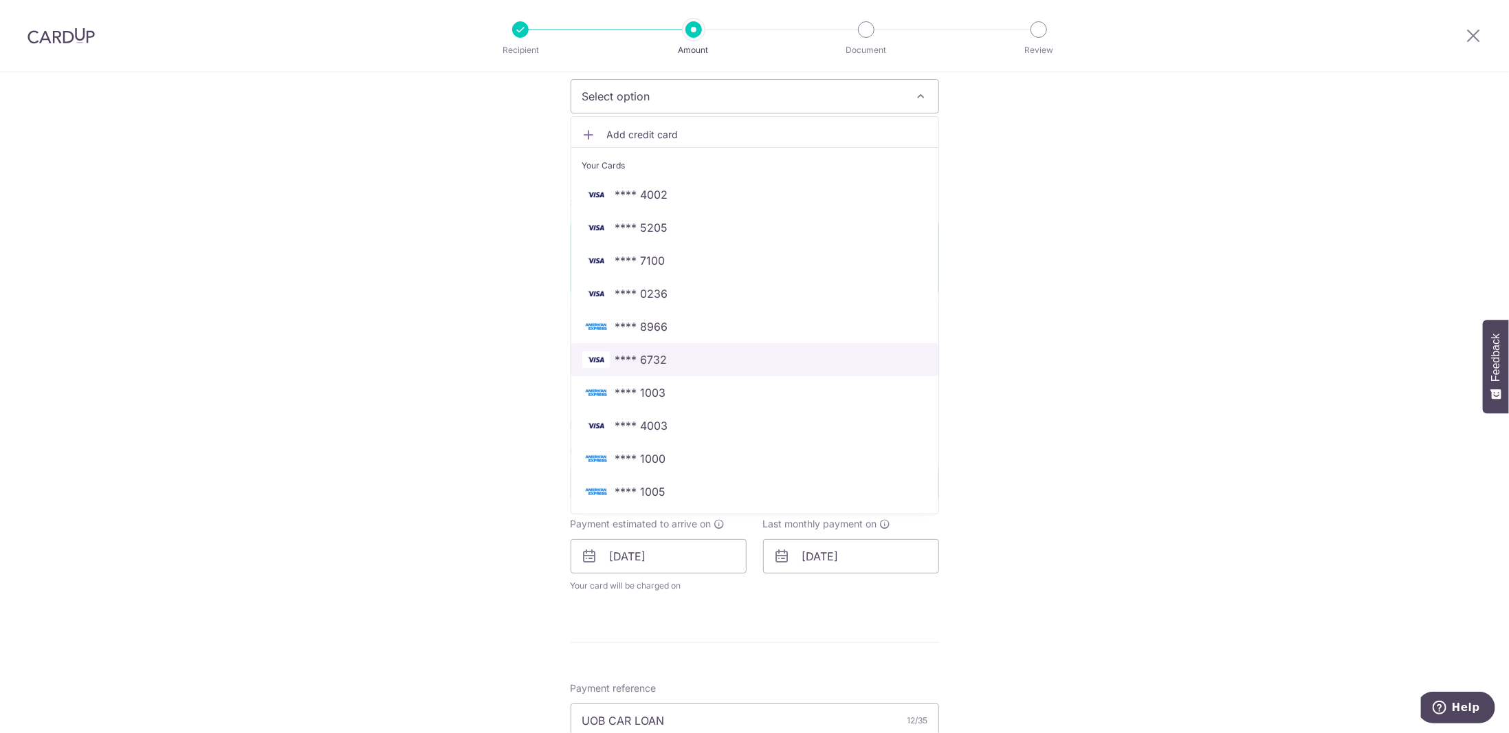
scroll to position [0, 0]
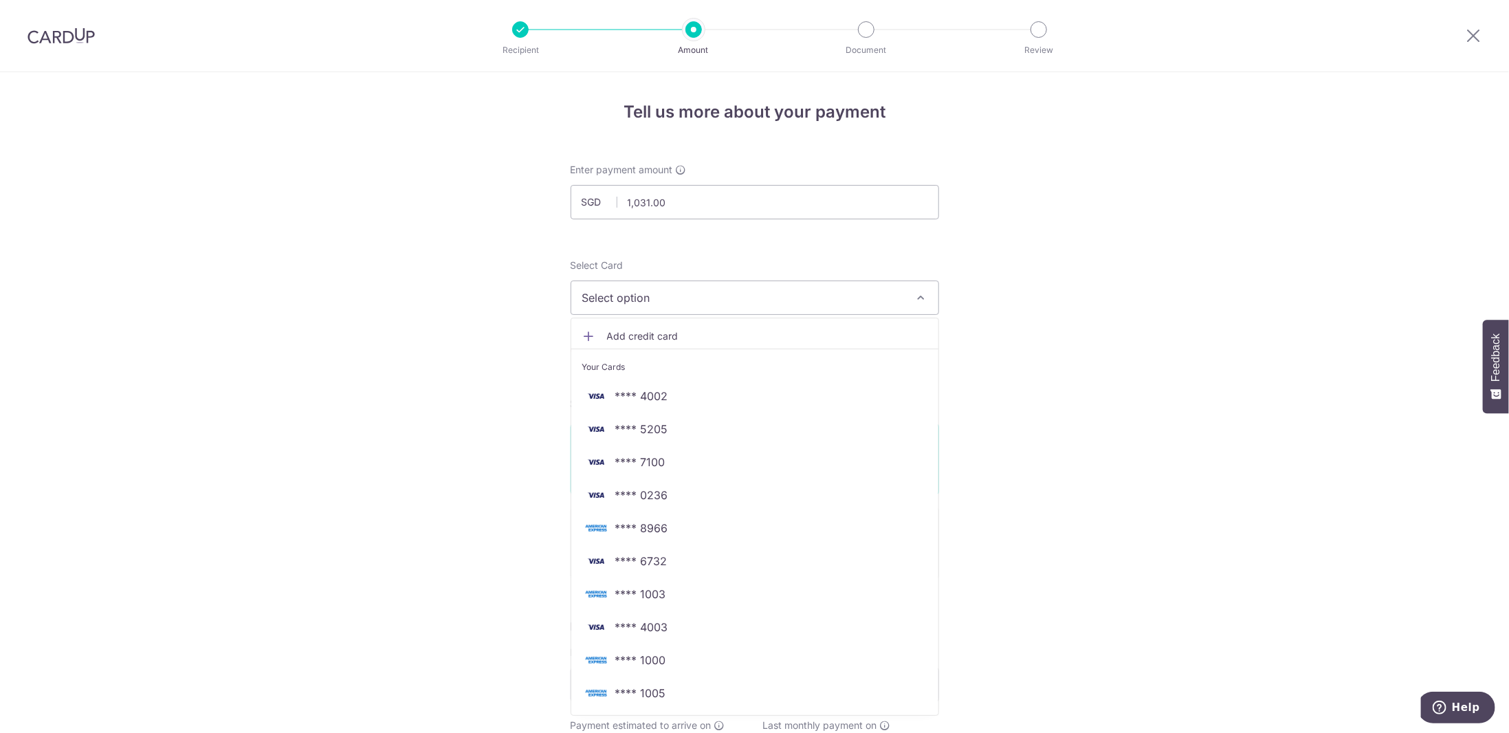
click at [656, 336] on span "Add credit card" at bounding box center [767, 336] width 320 height 14
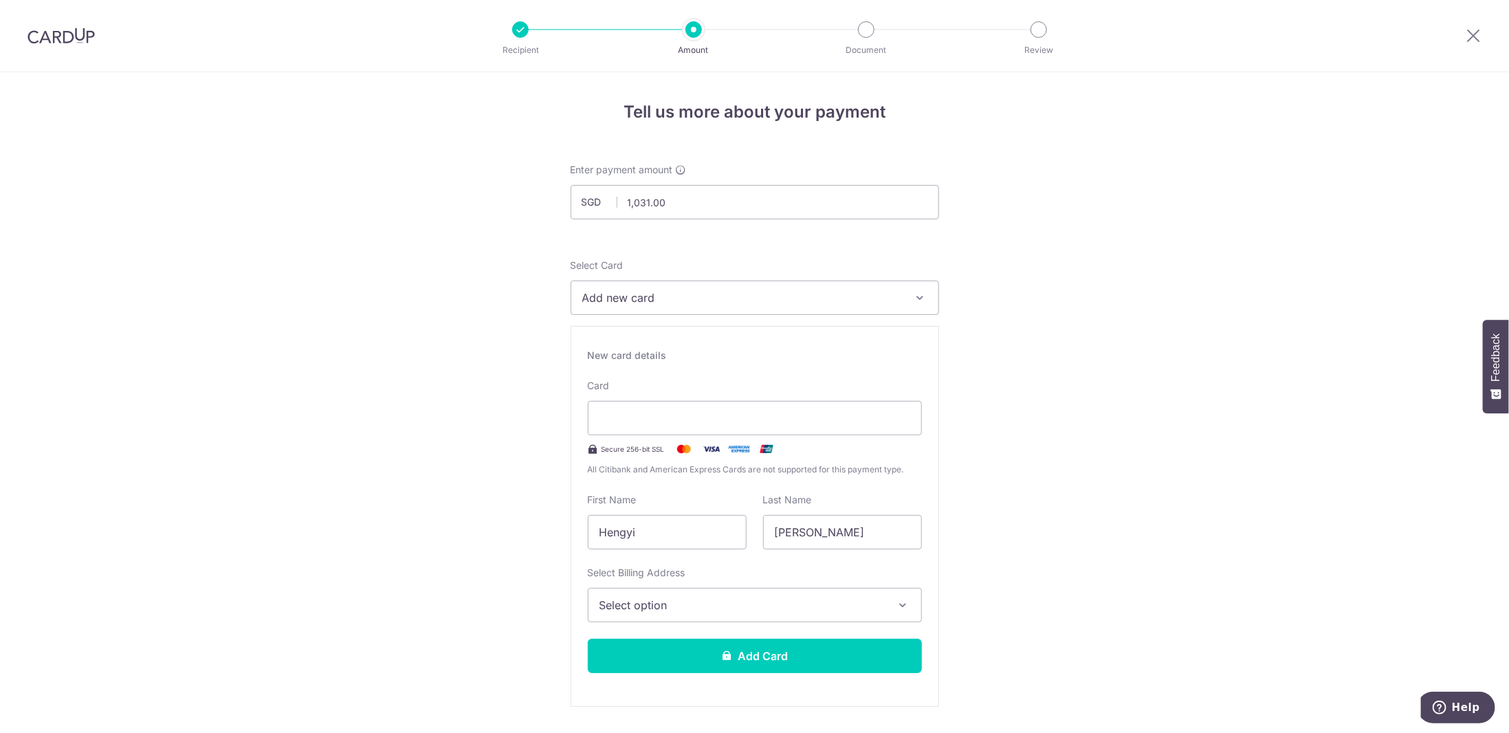
scroll to position [138, 0]
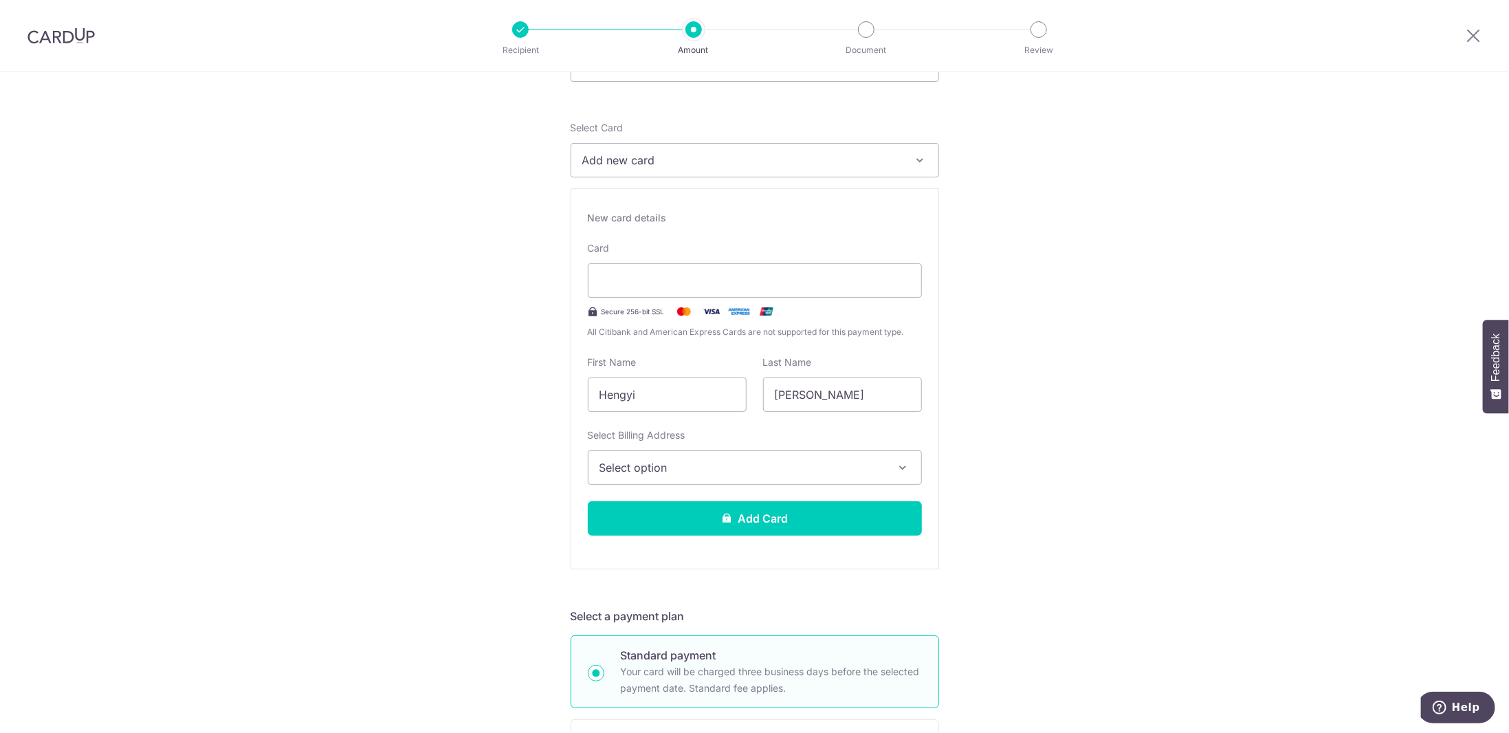
click at [758, 473] on span "Select option" at bounding box center [743, 467] width 286 height 17
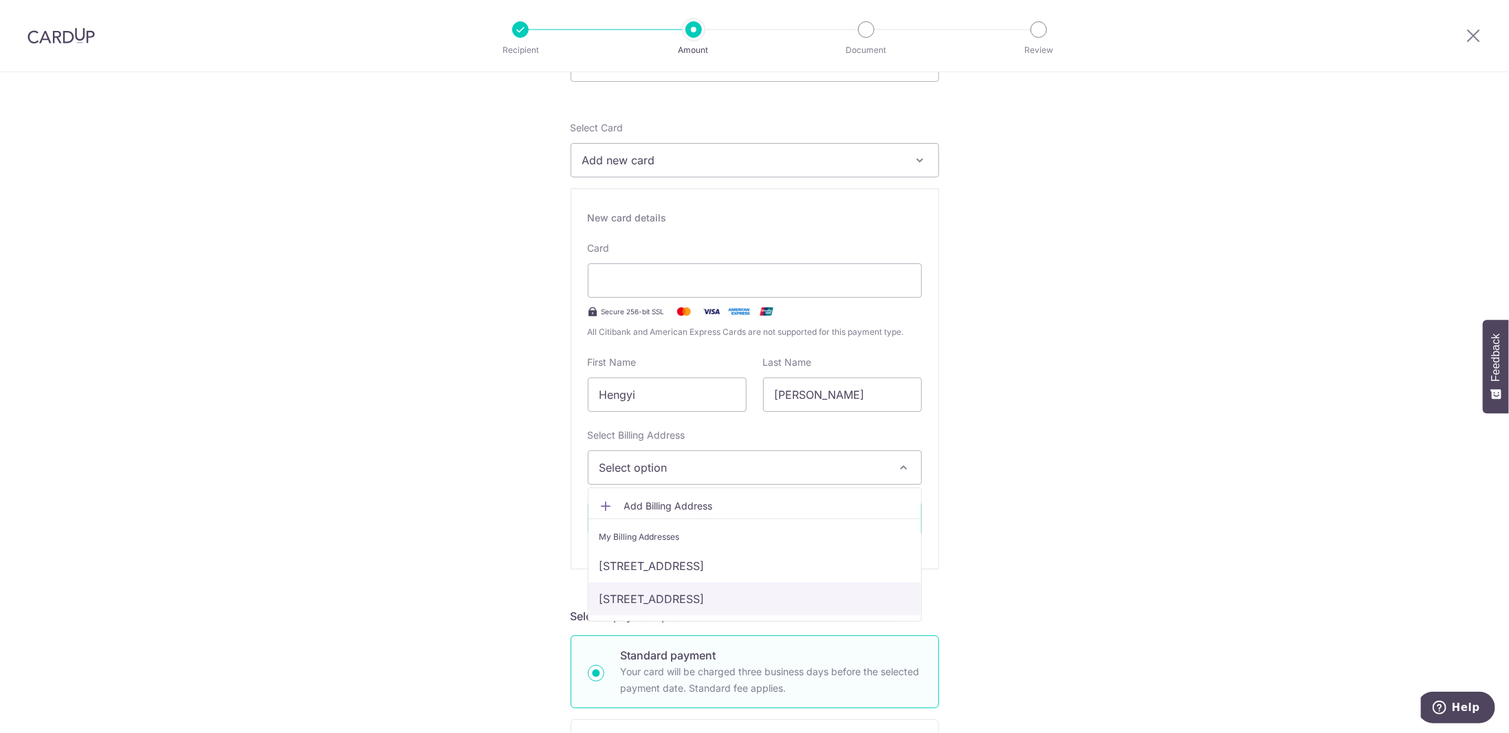
click at [679, 602] on link "[STREET_ADDRESS]" at bounding box center [755, 598] width 333 height 33
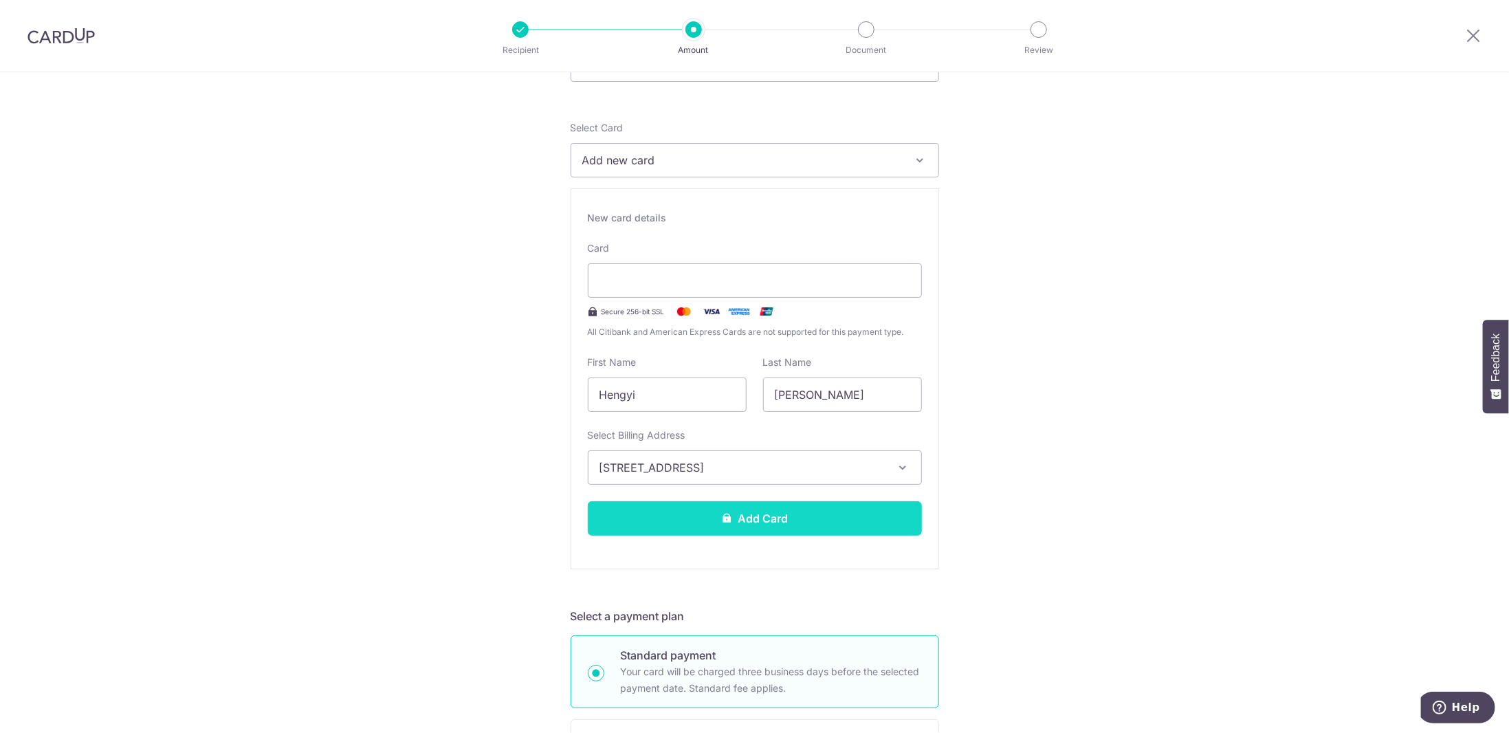
click at [744, 525] on button "Add Card" at bounding box center [755, 518] width 334 height 34
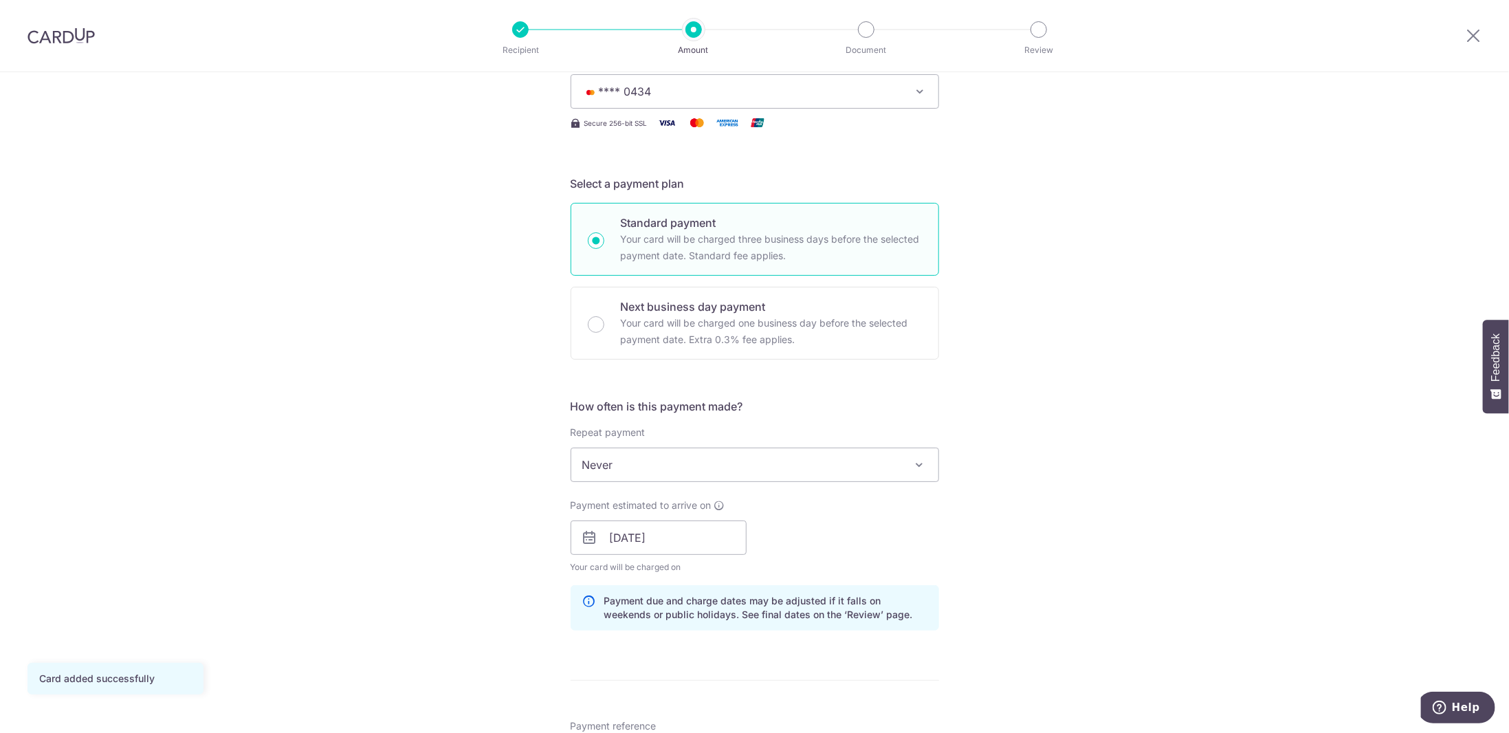
scroll to position [275, 0]
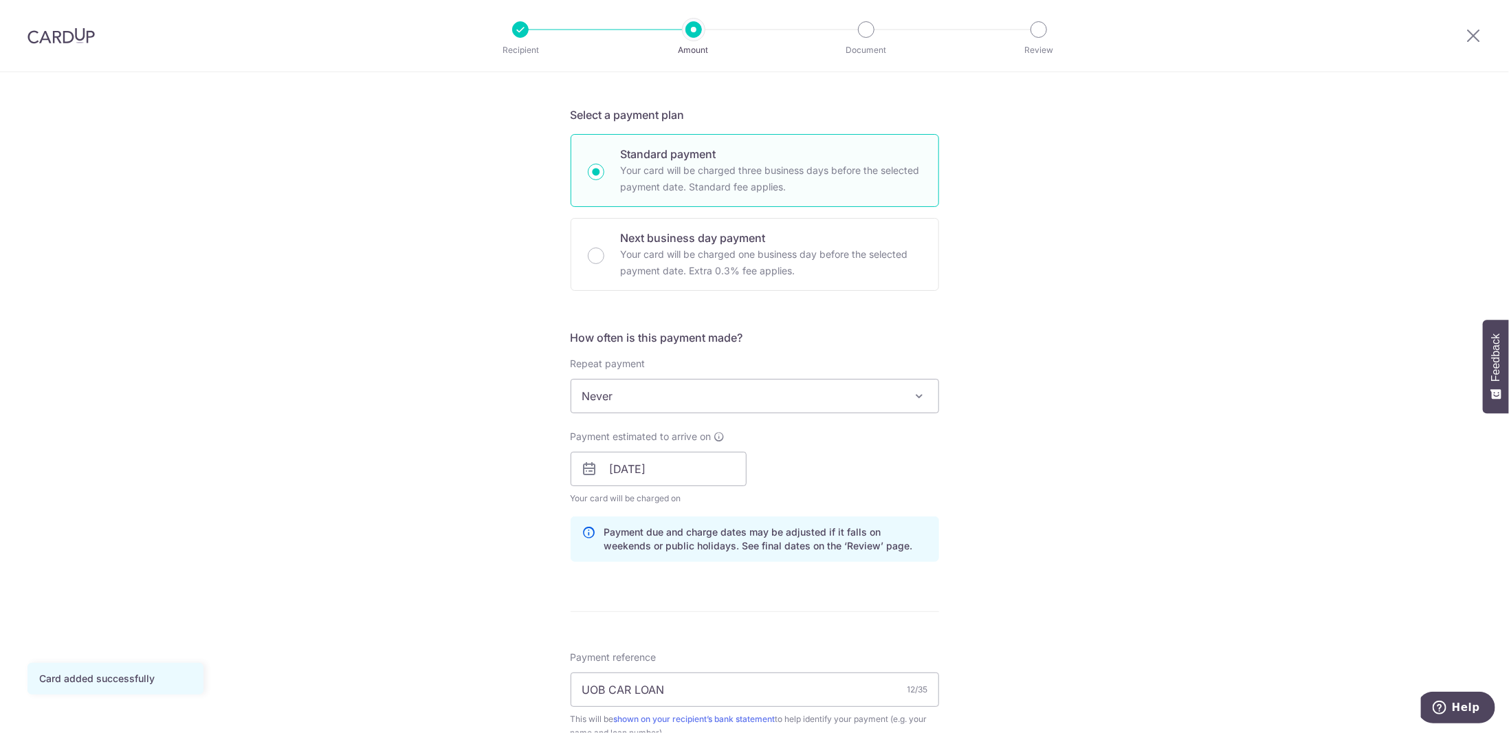
click at [844, 401] on span "Never" at bounding box center [754, 396] width 367 height 33
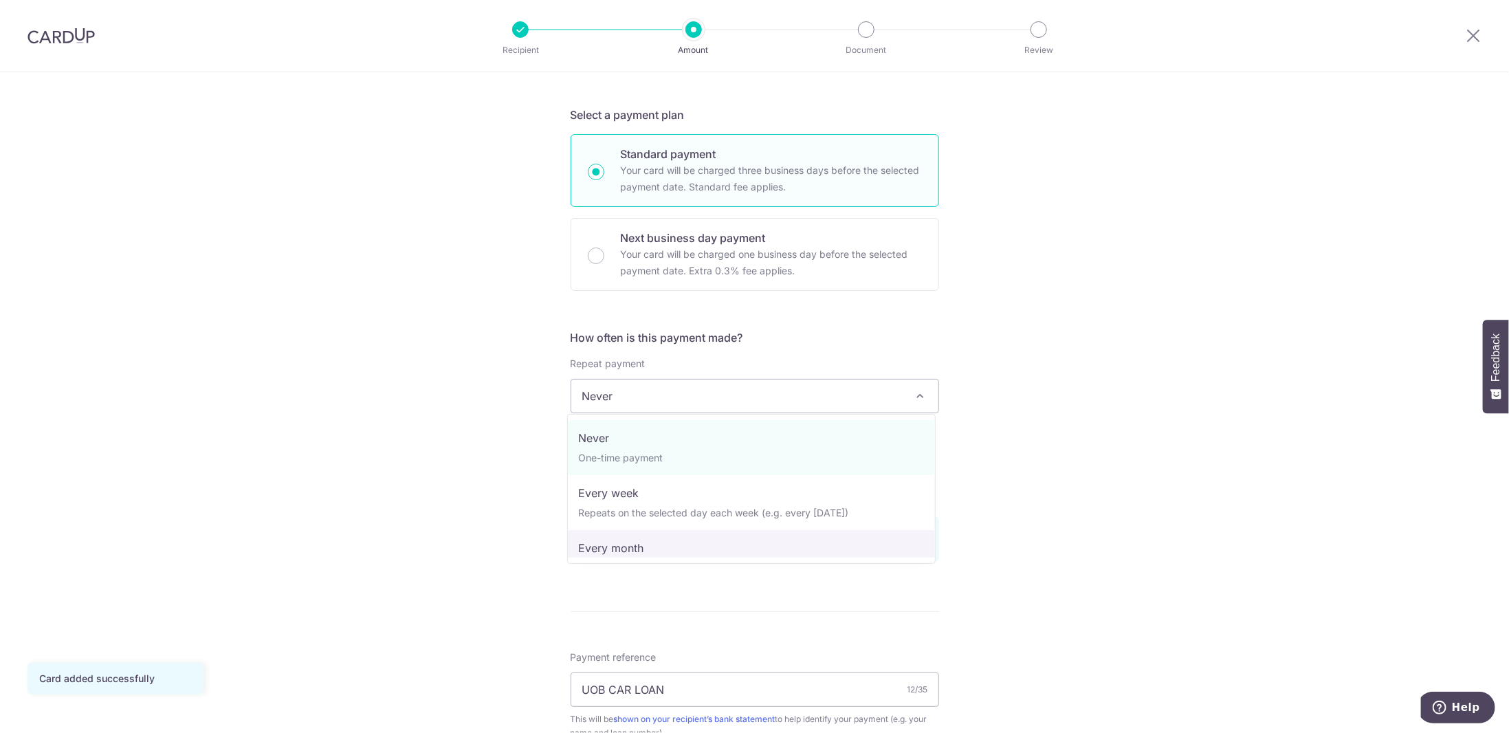
select select "3"
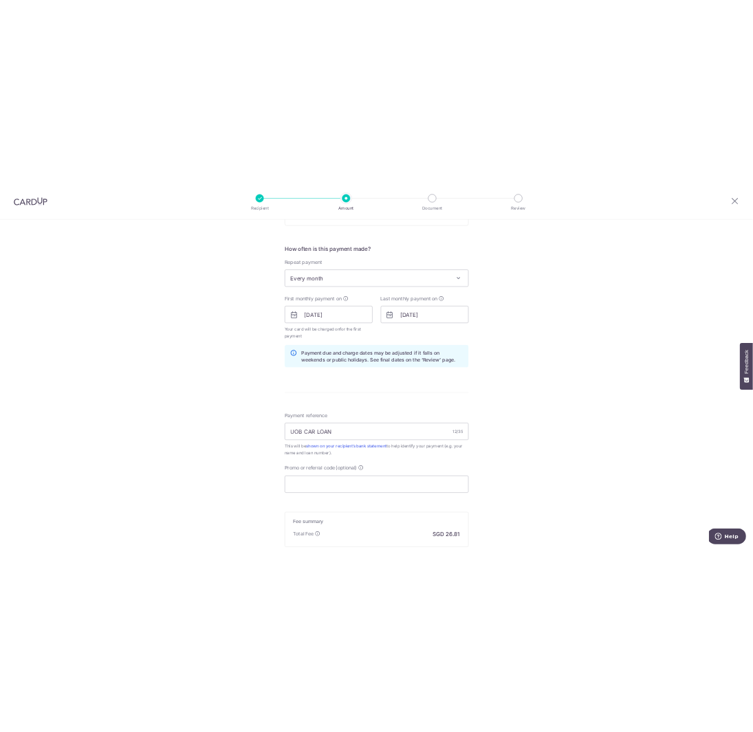
scroll to position [649, 0]
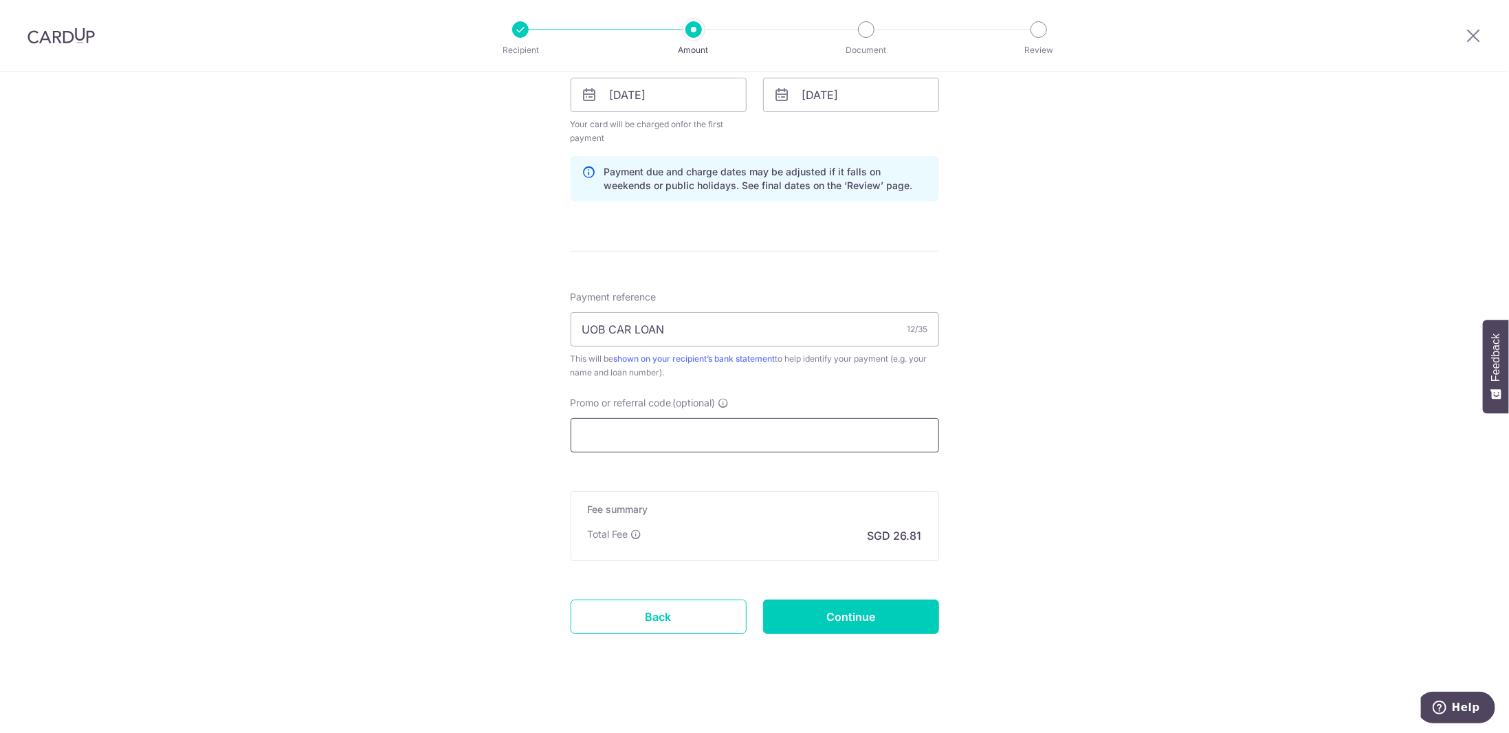
click at [762, 432] on input "Promo or referral code (optional)" at bounding box center [755, 435] width 369 height 34
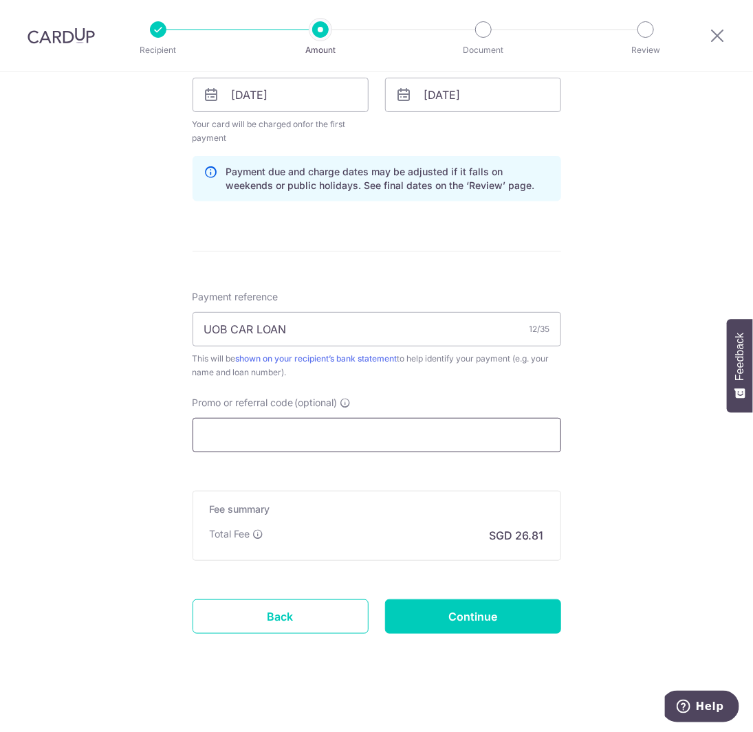
click at [439, 429] on input "Promo or referral code (optional)" at bounding box center [377, 435] width 369 height 34
paste input "REC185"
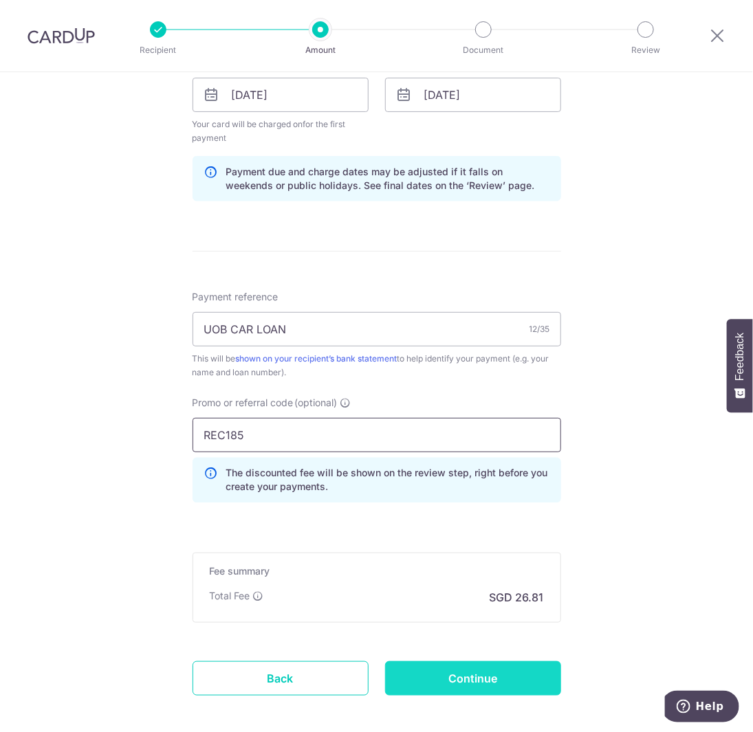
type input "REC185"
click at [495, 663] on input "Continue" at bounding box center [473, 678] width 176 height 34
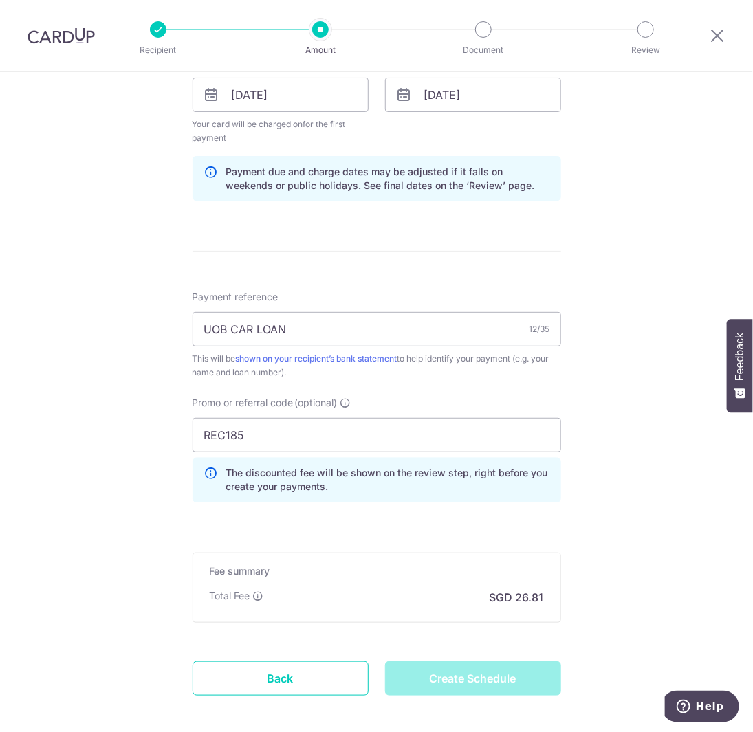
type input "Create Schedule"
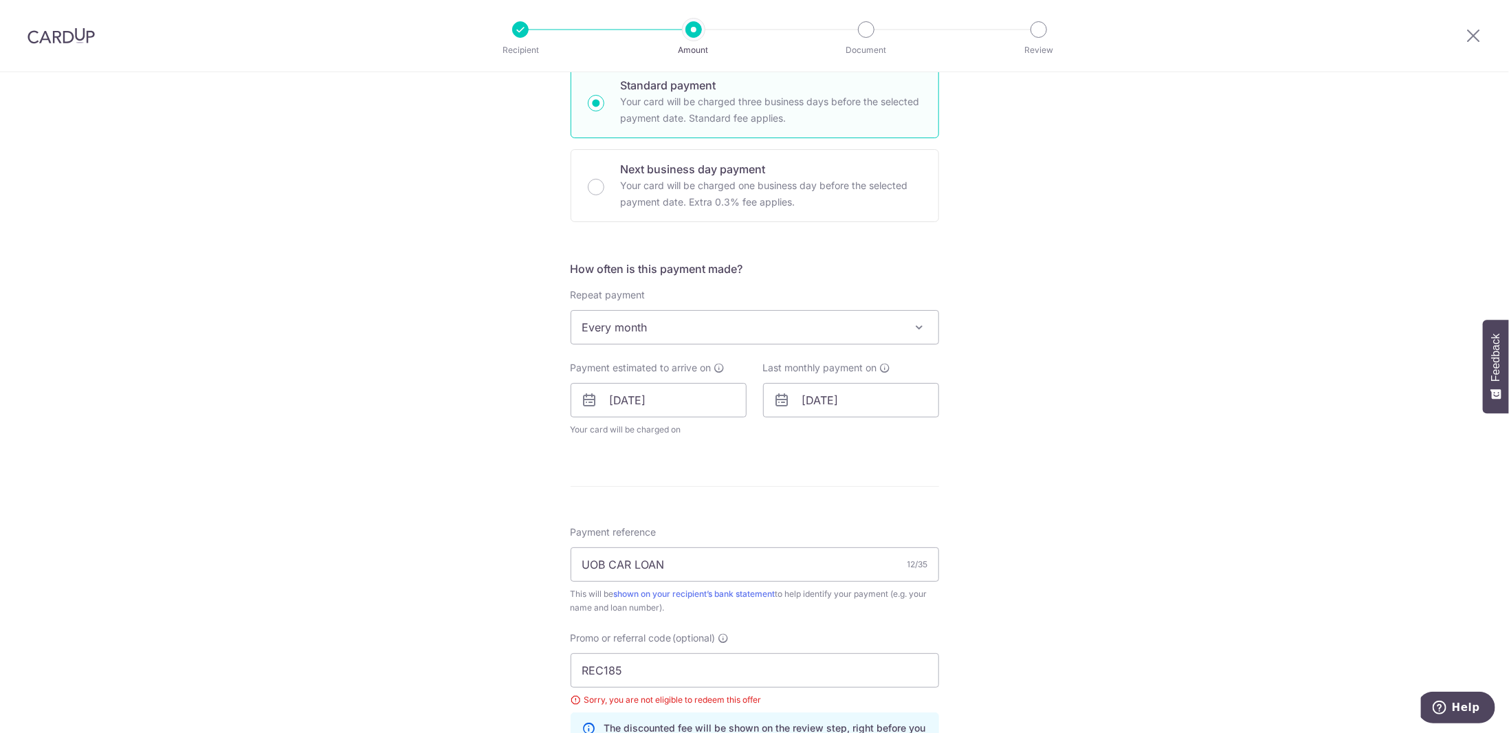
scroll to position [660, 0]
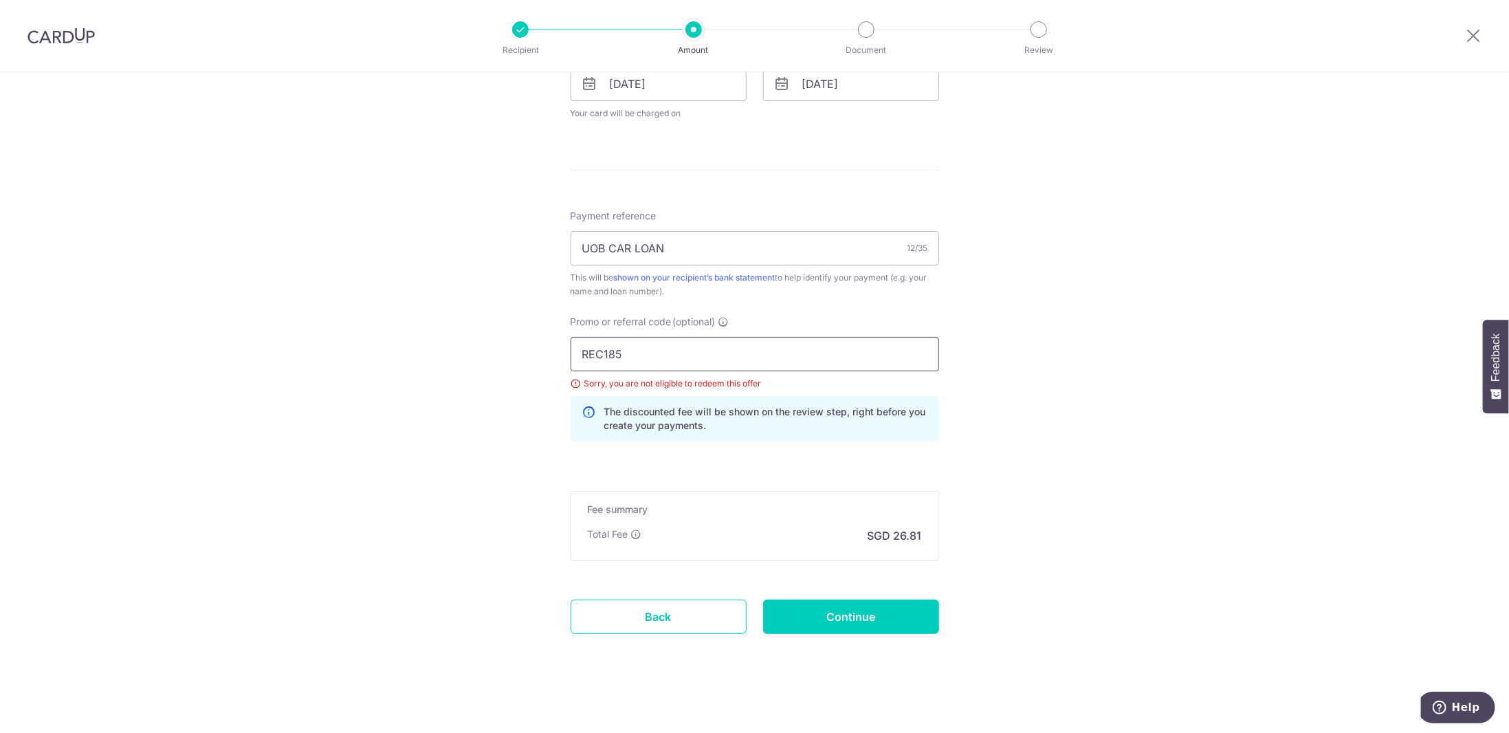
click at [642, 350] on input "REC185" at bounding box center [755, 354] width 369 height 34
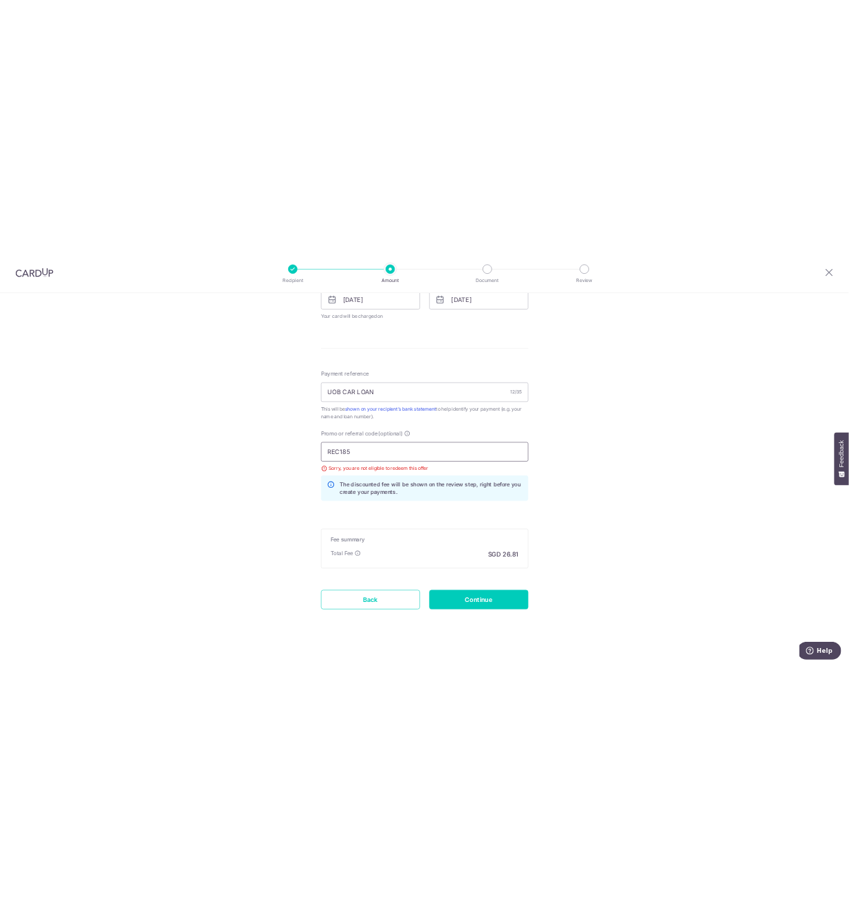
scroll to position [523, 0]
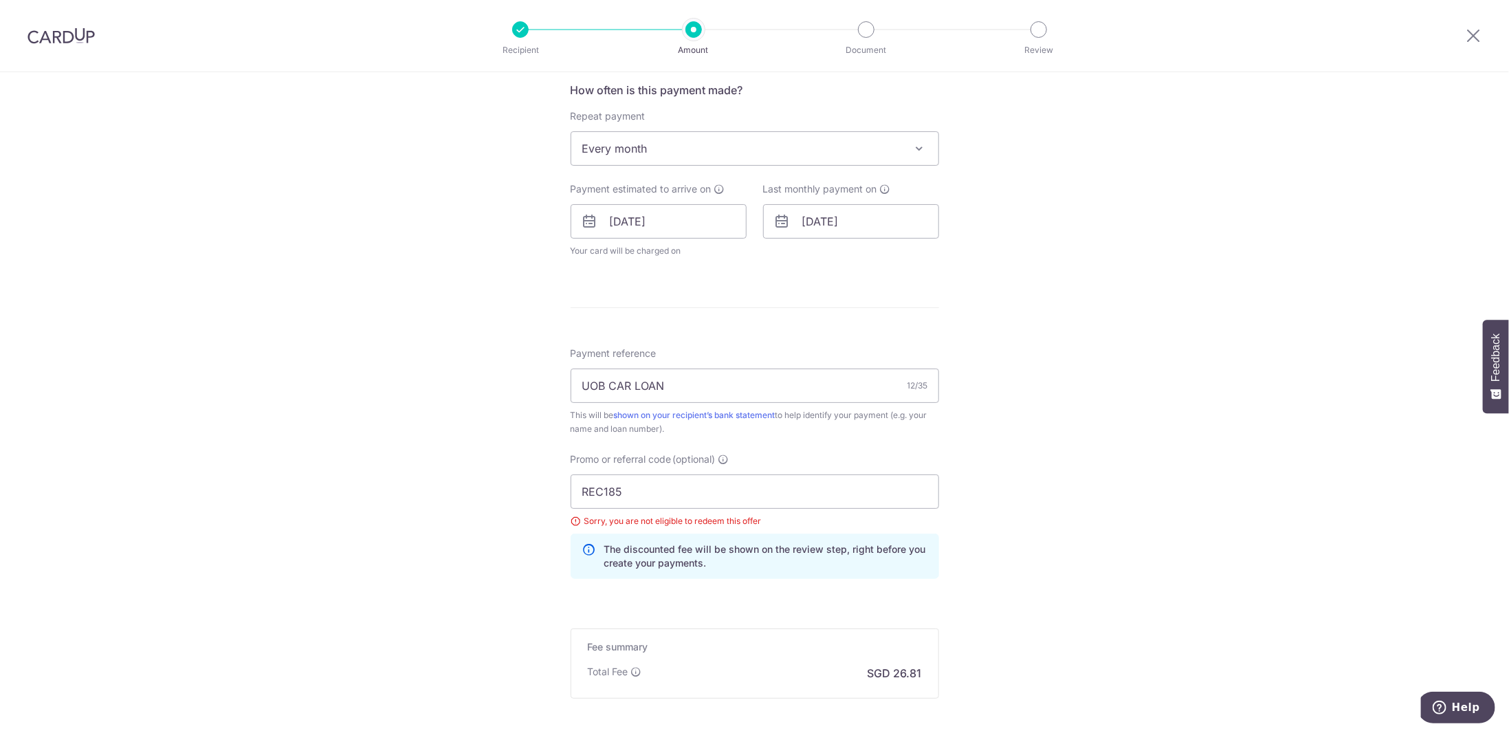
click at [752, 283] on div "Tell us more about your payment Enter payment amount SGD 1,031.00 1031.00 Selec…" at bounding box center [754, 212] width 1509 height 1325
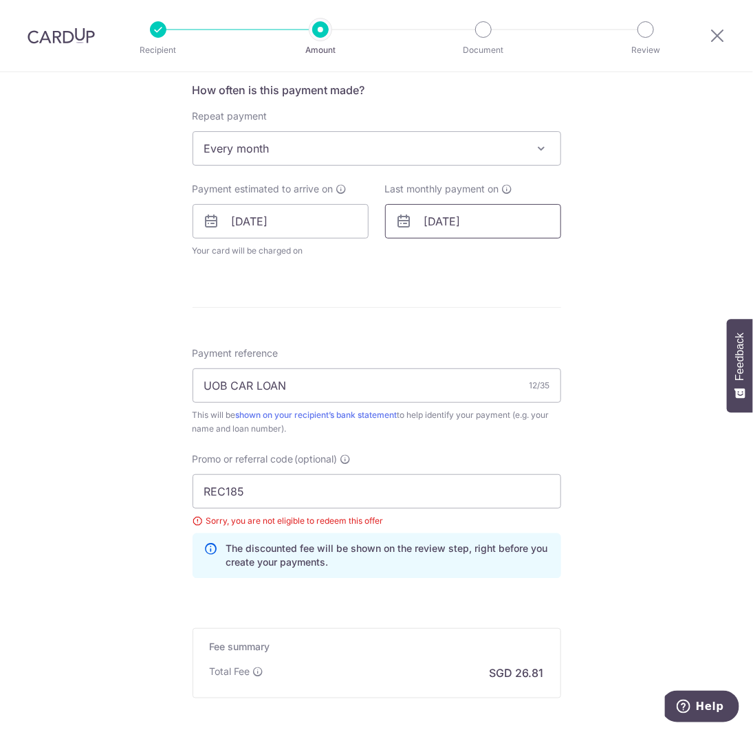
click at [509, 225] on input "[DATE]" at bounding box center [473, 221] width 176 height 34
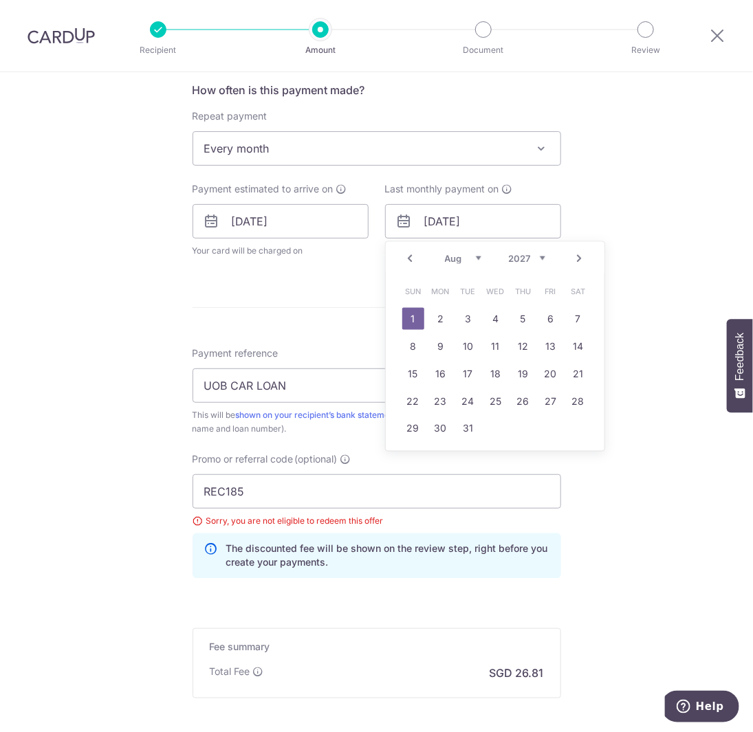
click at [526, 256] on select "2025 2026 2027 2028 2029 2030 2031 2032 2033 2034 2035" at bounding box center [527, 258] width 36 height 11
click at [447, 256] on select "Jan Feb Mar Apr May Jun Jul Aug Sep Oct Nov Dec" at bounding box center [463, 258] width 36 height 11
click at [409, 322] on link "1" at bounding box center [413, 319] width 22 height 22
type input "01/02/2026"
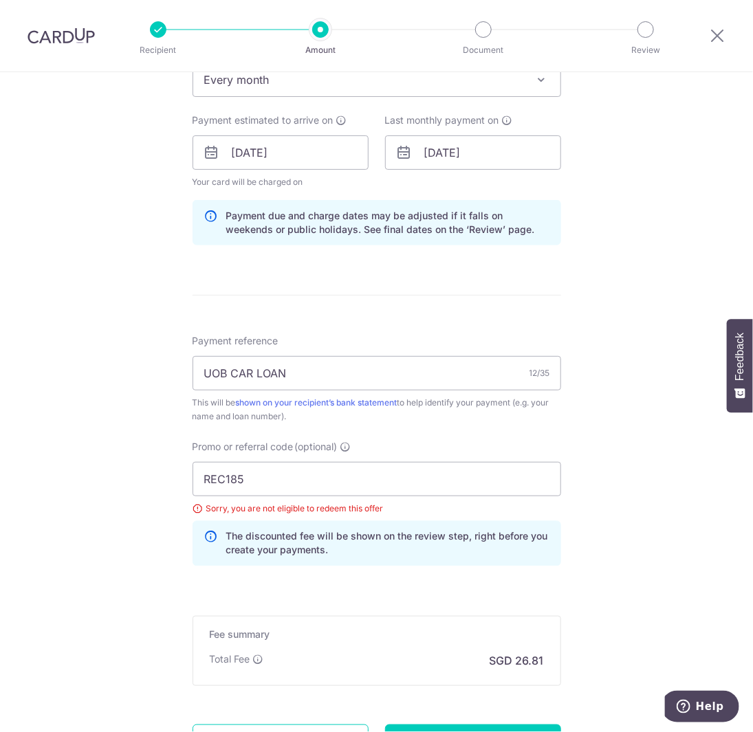
scroll to position [660, 0]
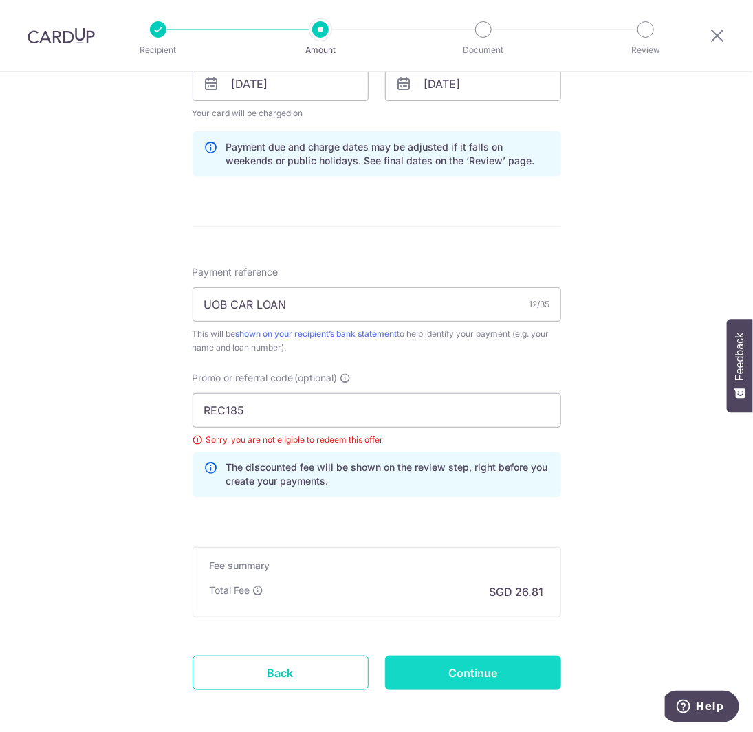
click at [509, 663] on input "Continue" at bounding box center [473, 673] width 176 height 34
type input "Update Schedule"
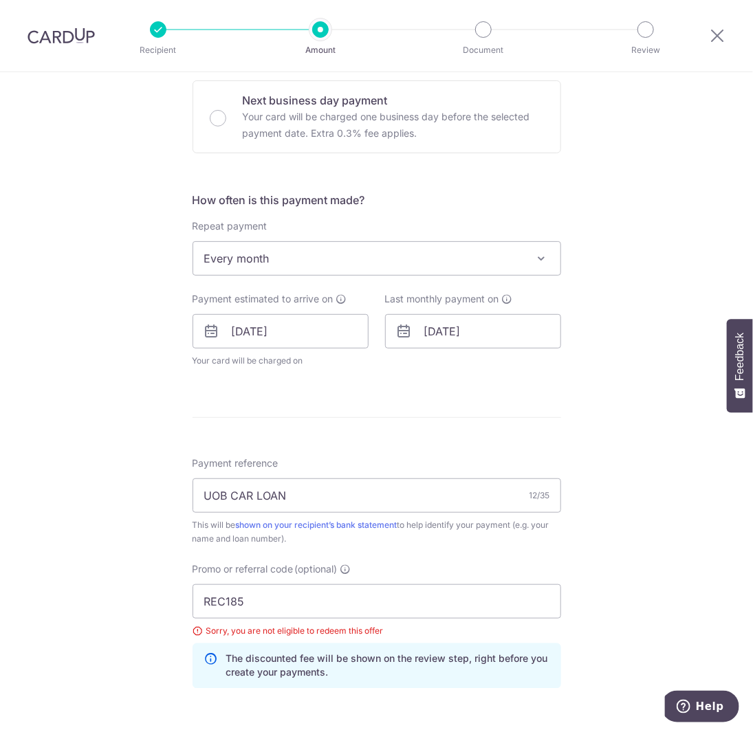
scroll to position [550, 0]
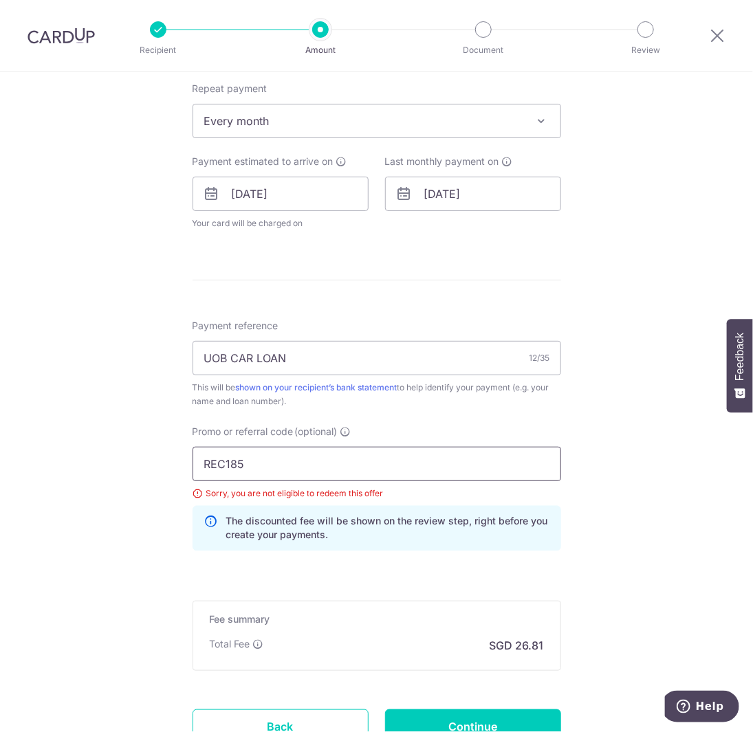
click at [296, 467] on input "REC185" at bounding box center [377, 464] width 369 height 34
